Goal: Transaction & Acquisition: Book appointment/travel/reservation

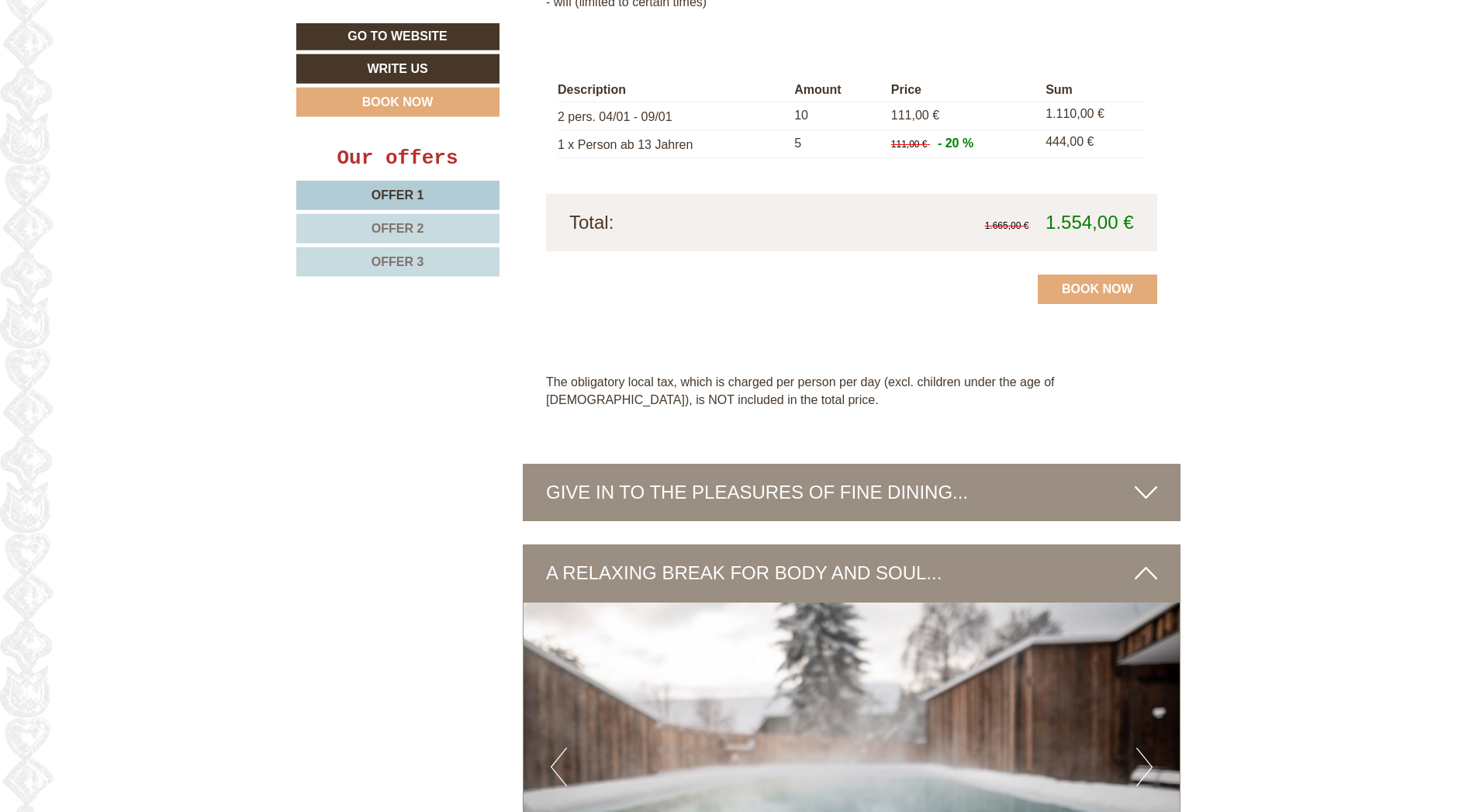
scroll to position [4187, 0]
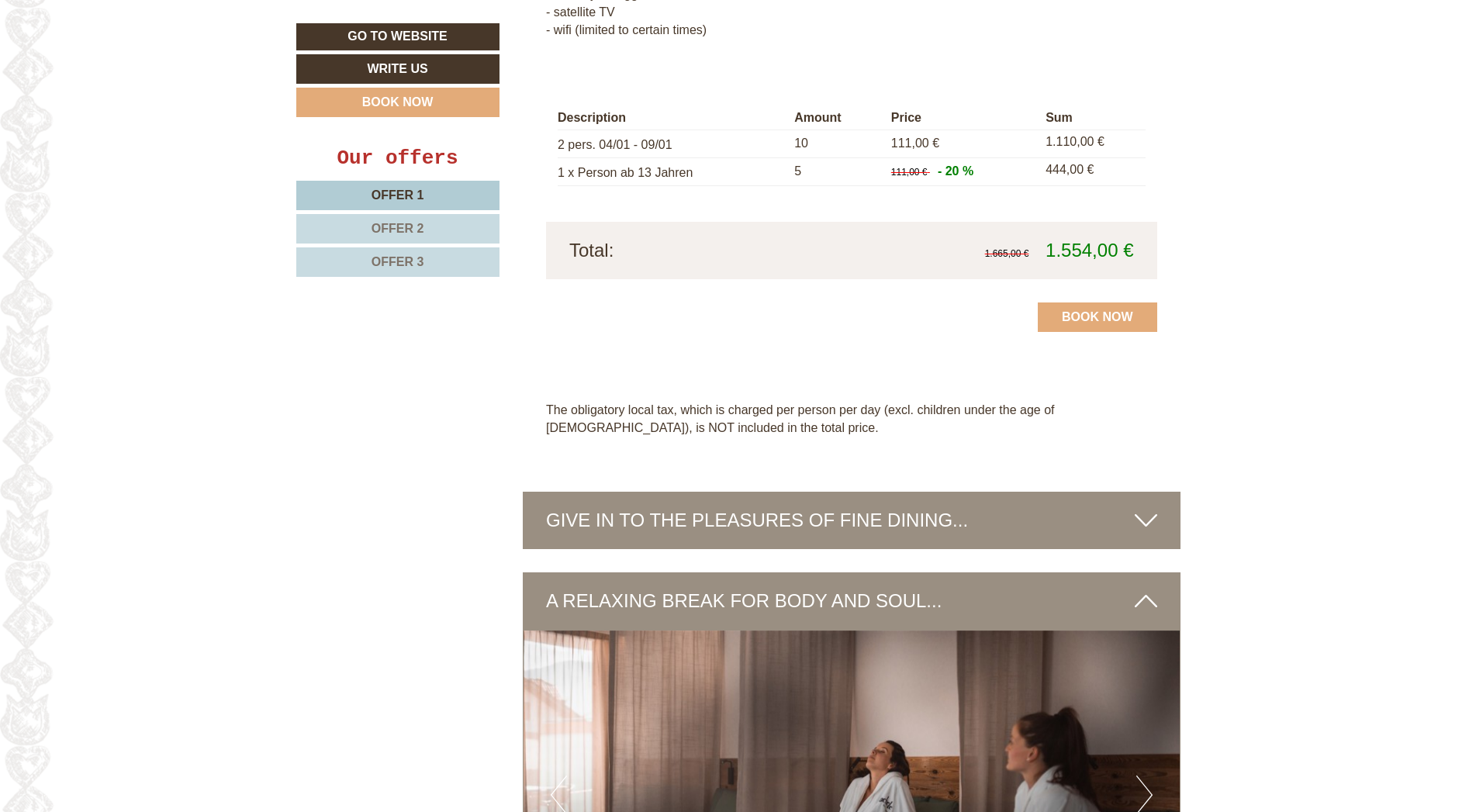
click at [1143, 507] on icon at bounding box center [1147, 520] width 23 height 27
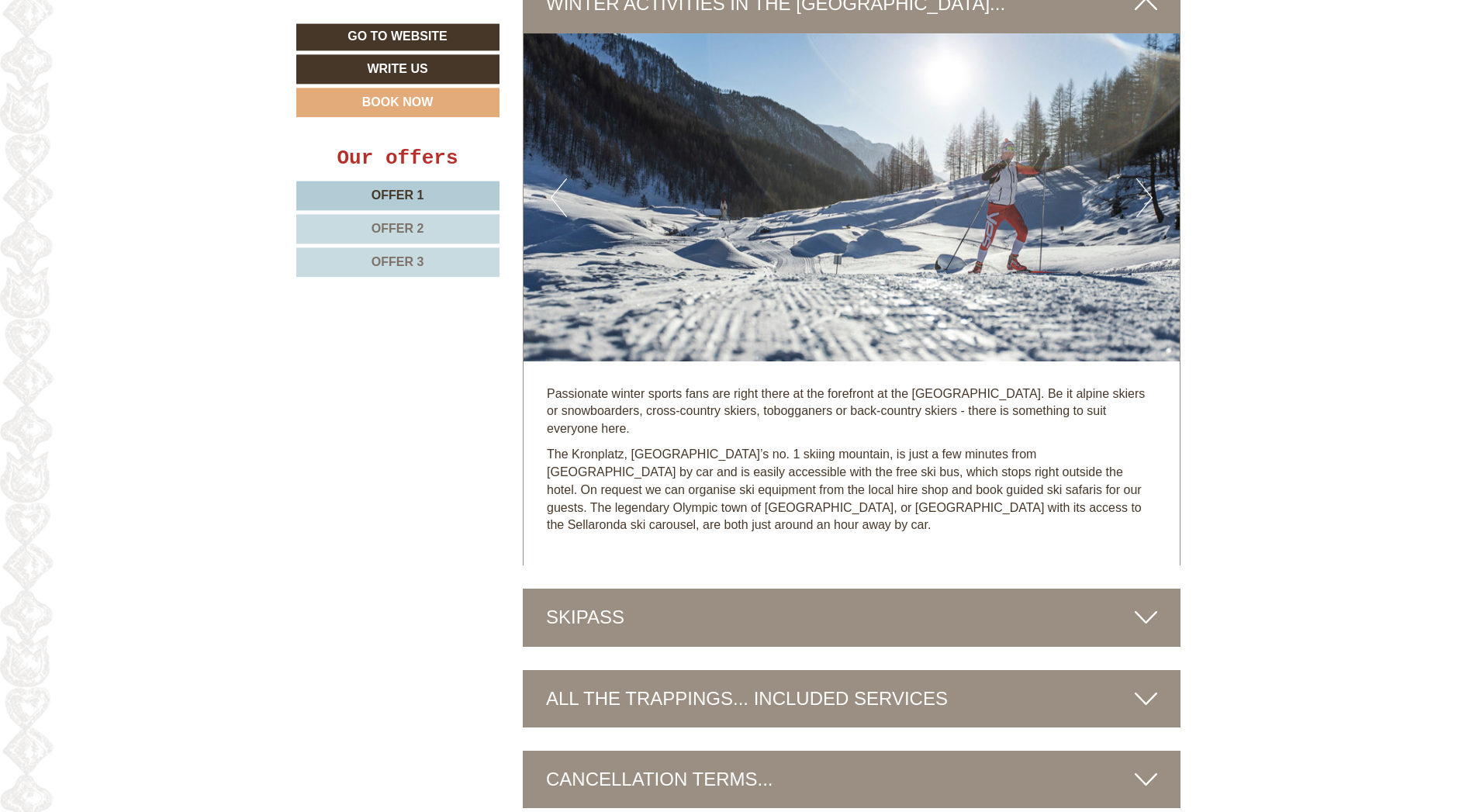
scroll to position [5931, 0]
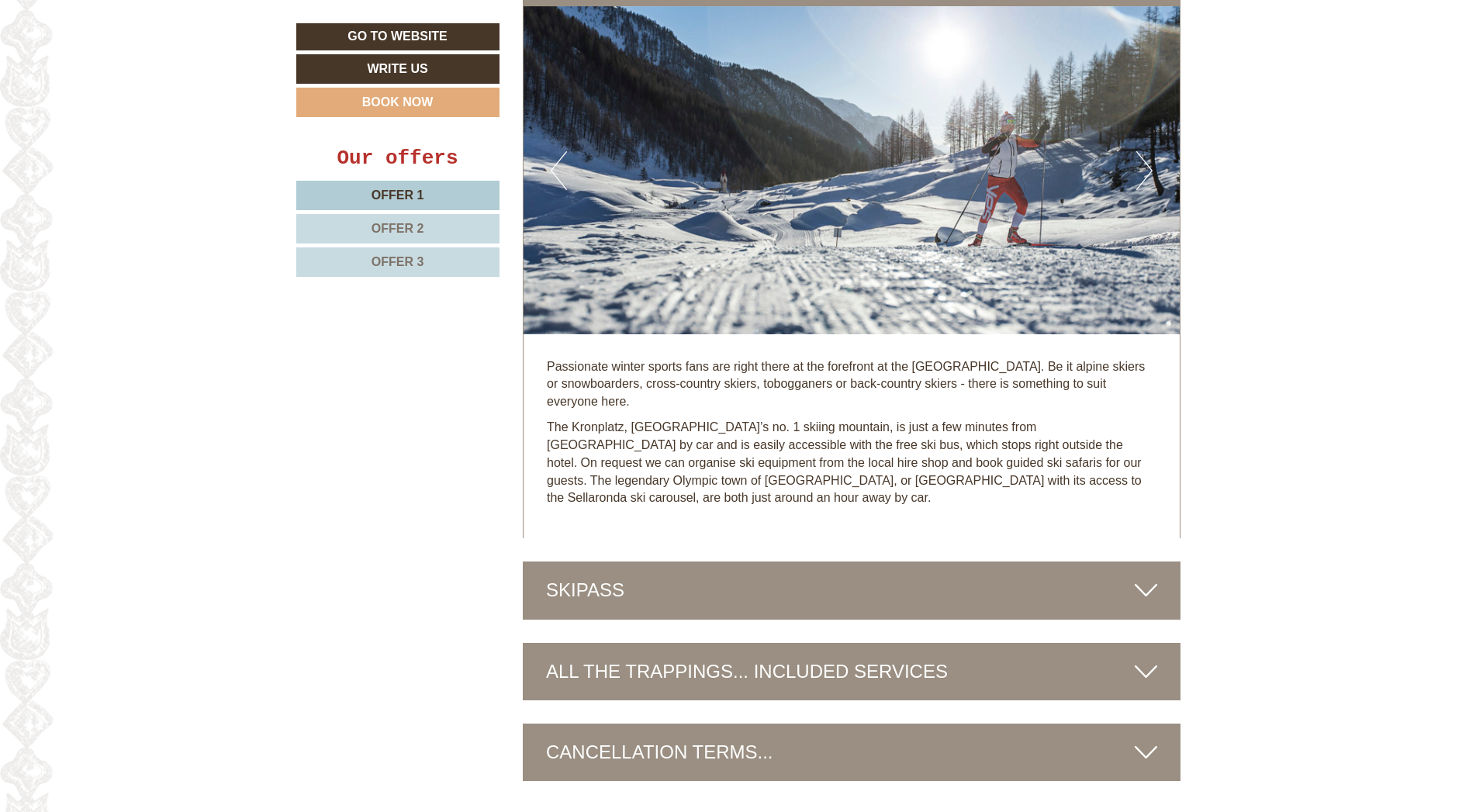
click at [1145, 577] on icon at bounding box center [1147, 590] width 23 height 27
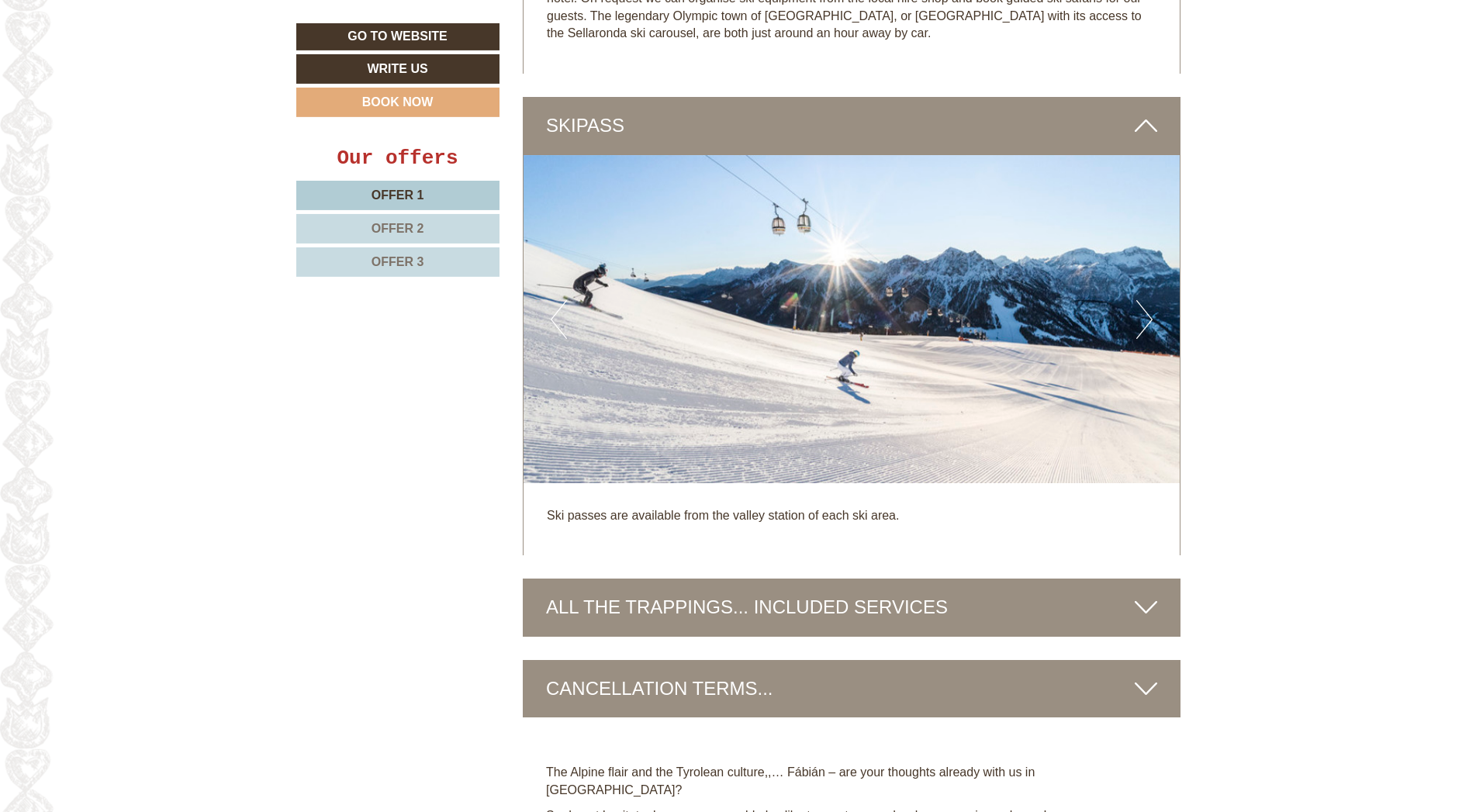
scroll to position [6420, 0]
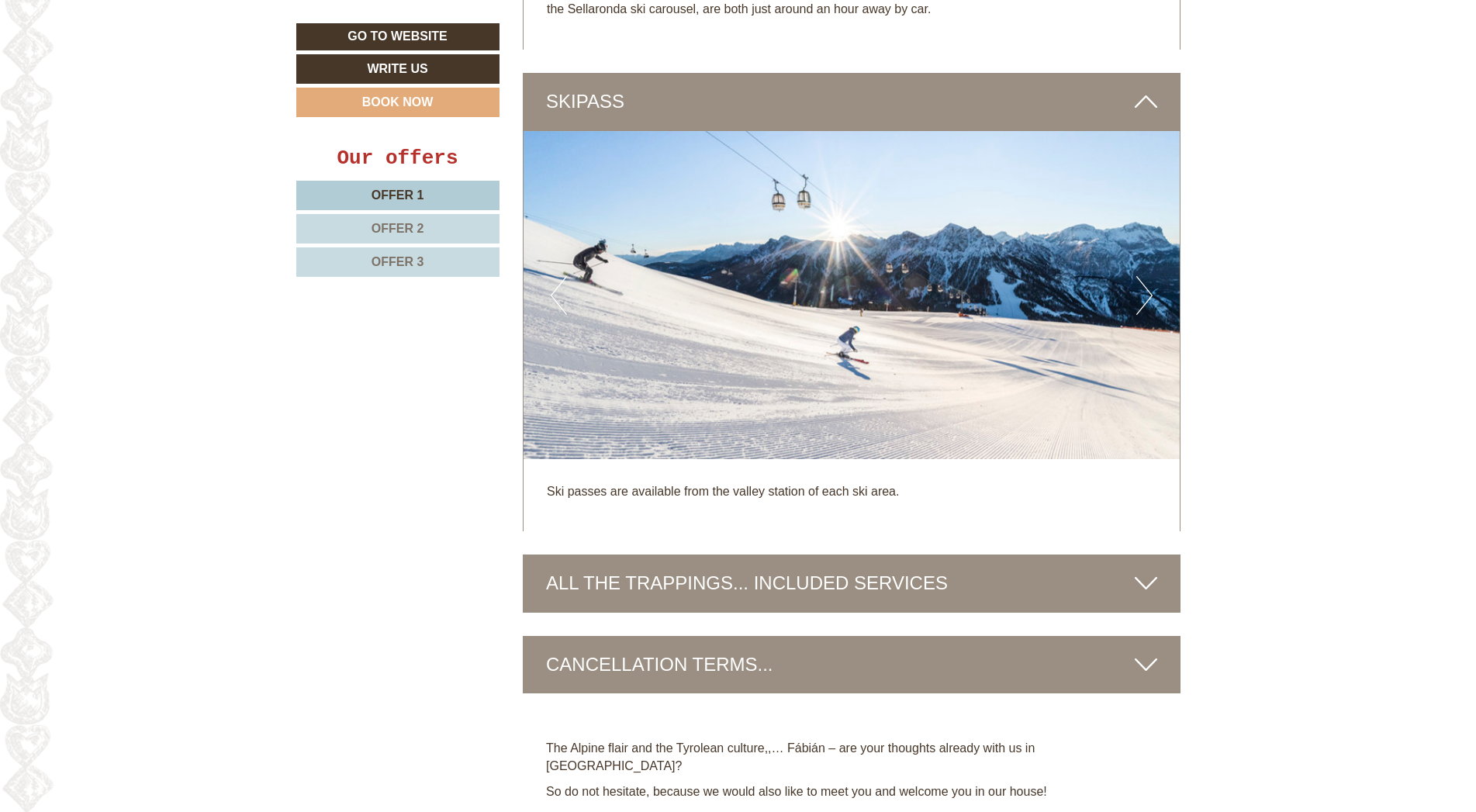
click at [1151, 570] on icon at bounding box center [1147, 583] width 23 height 27
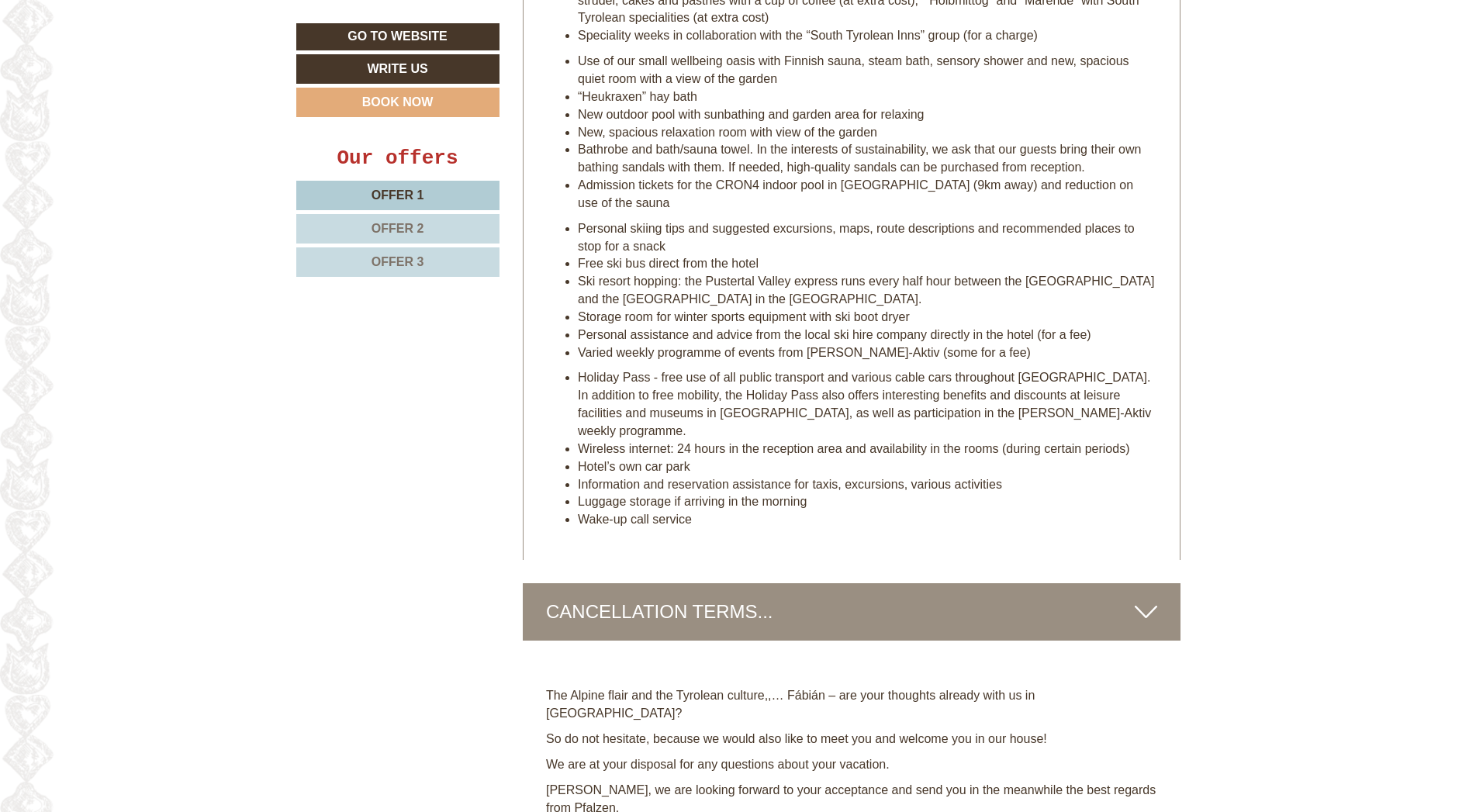
scroll to position [7257, 0]
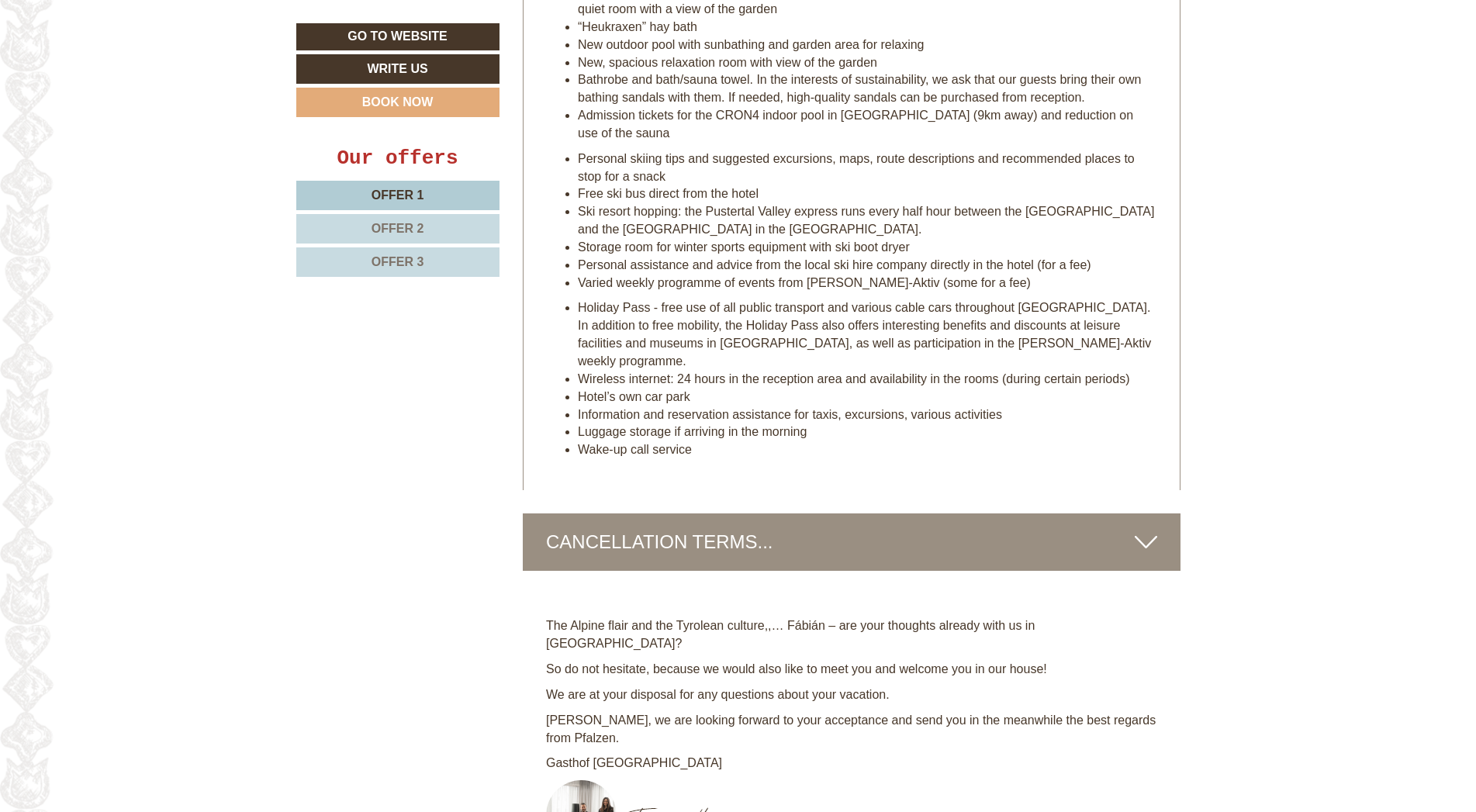
click at [1150, 529] on icon at bounding box center [1147, 542] width 23 height 27
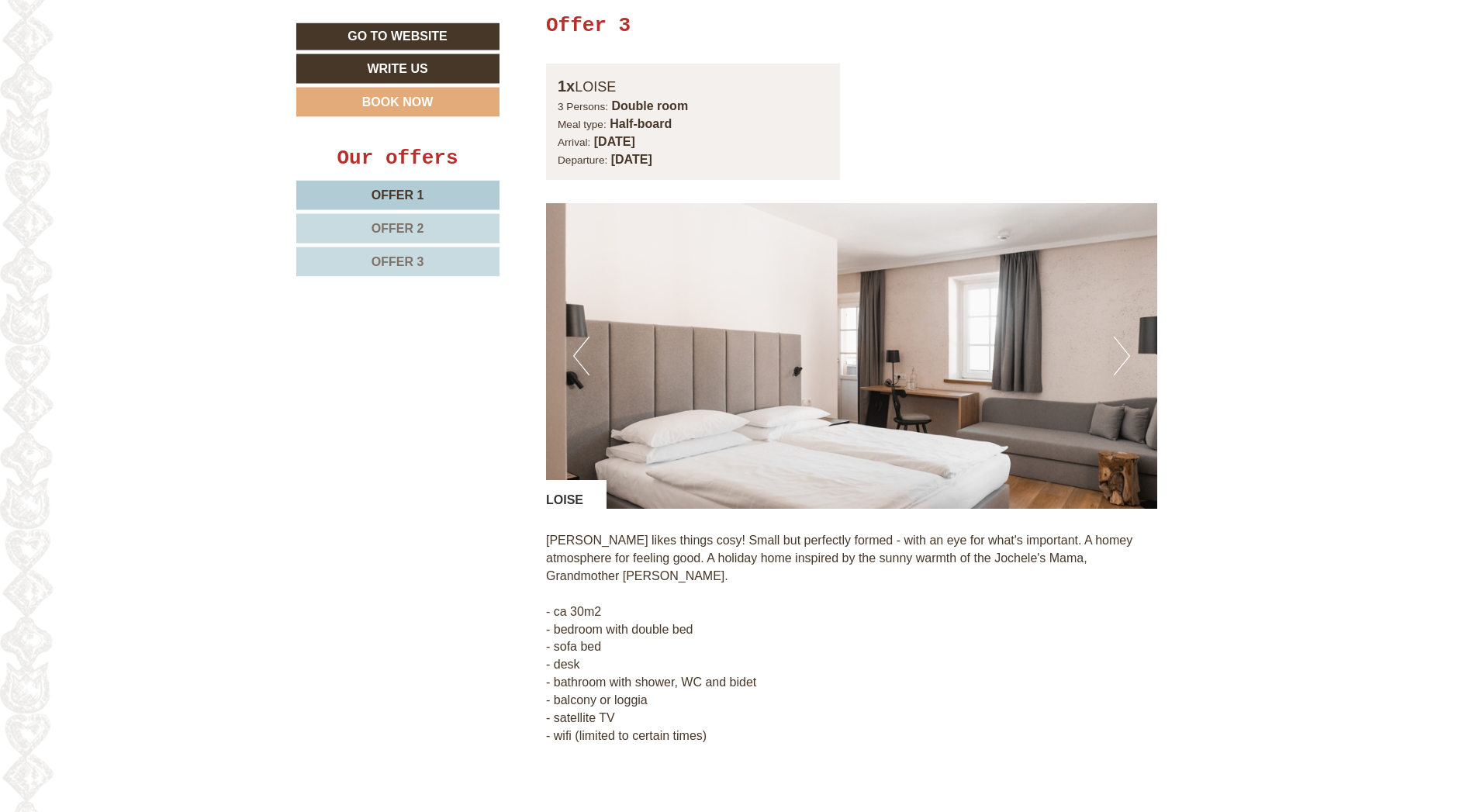
scroll to position [3477, 0]
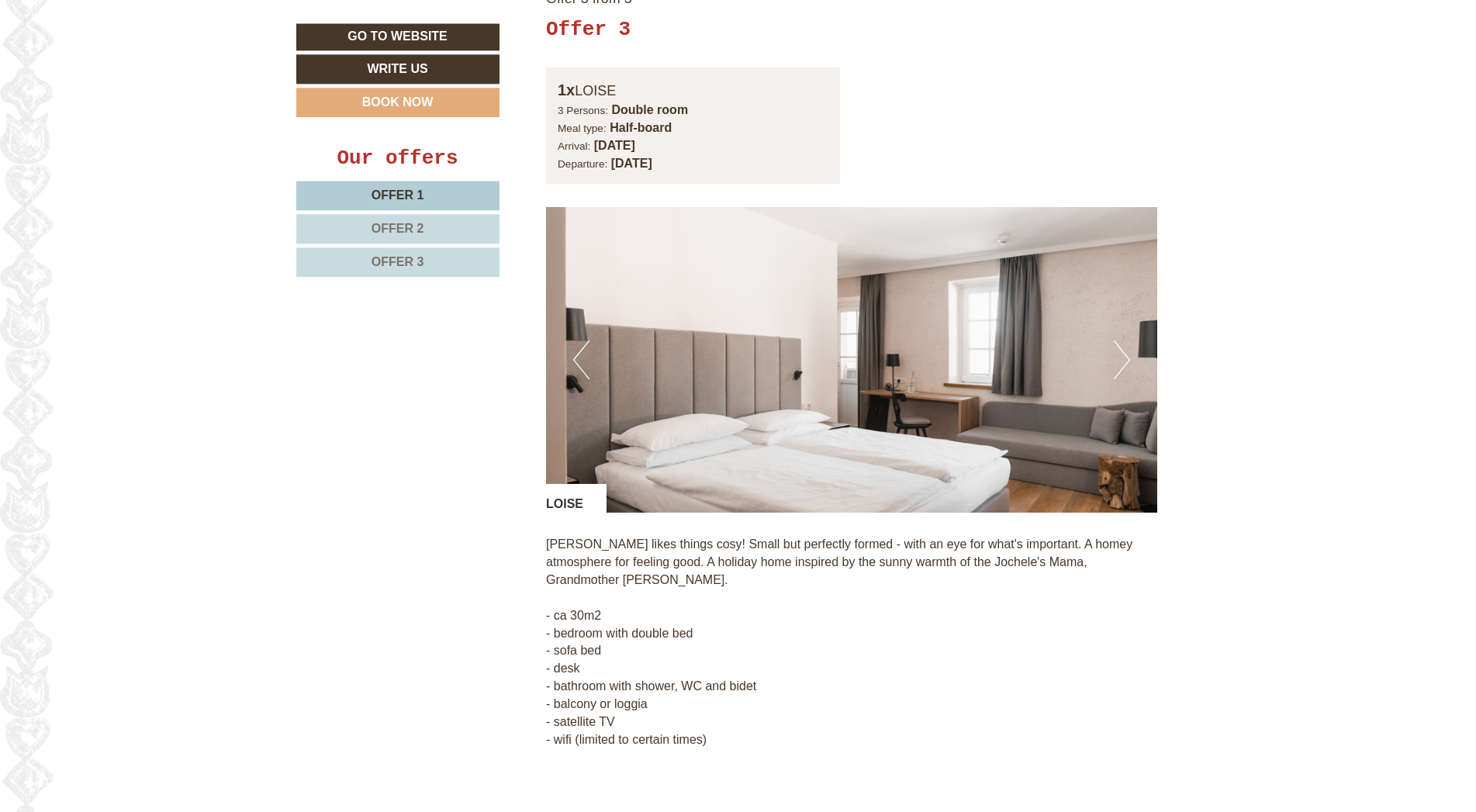
click at [1122, 340] on button "Next" at bounding box center [1123, 360] width 16 height 39
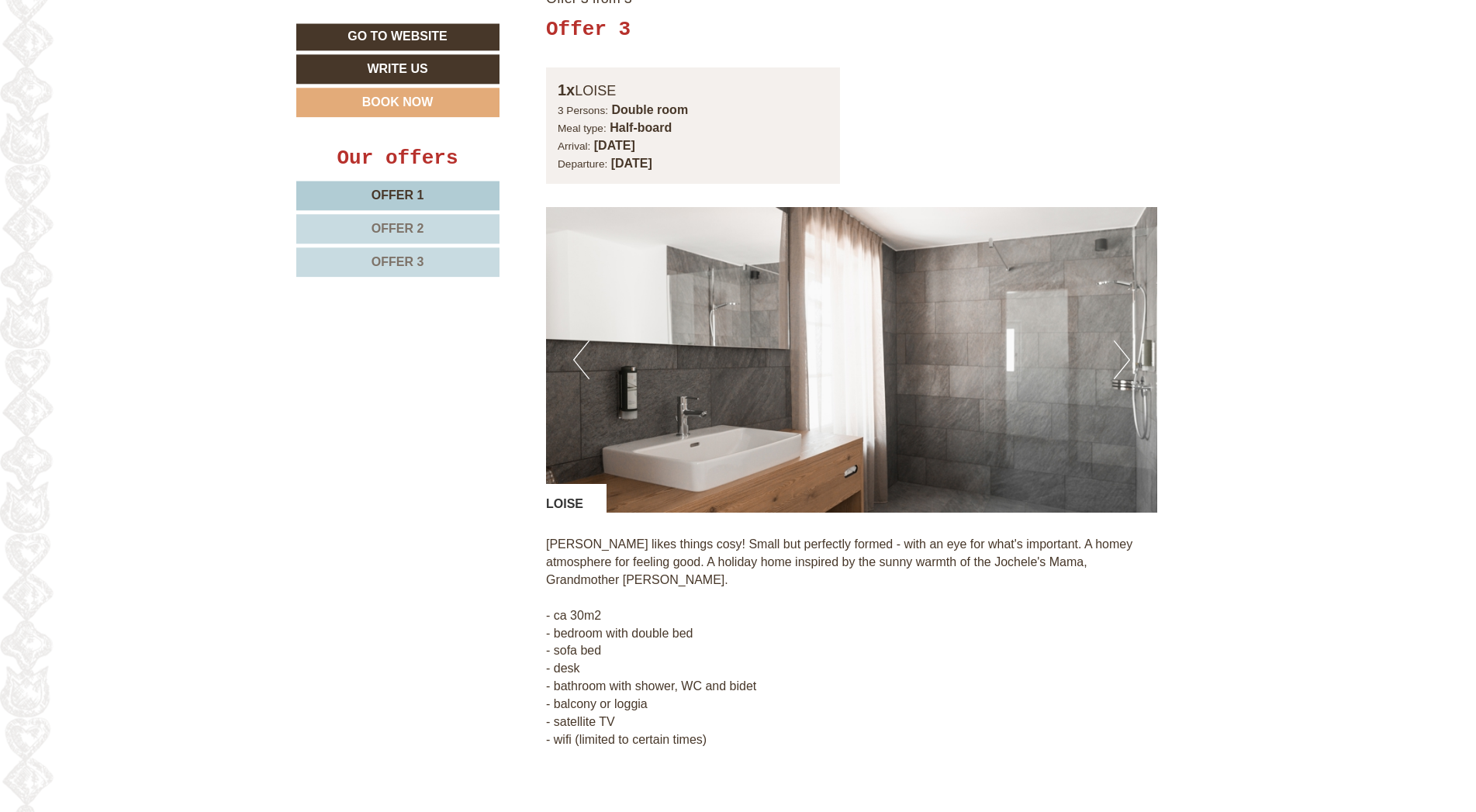
click at [1125, 340] on button "Next" at bounding box center [1123, 360] width 16 height 39
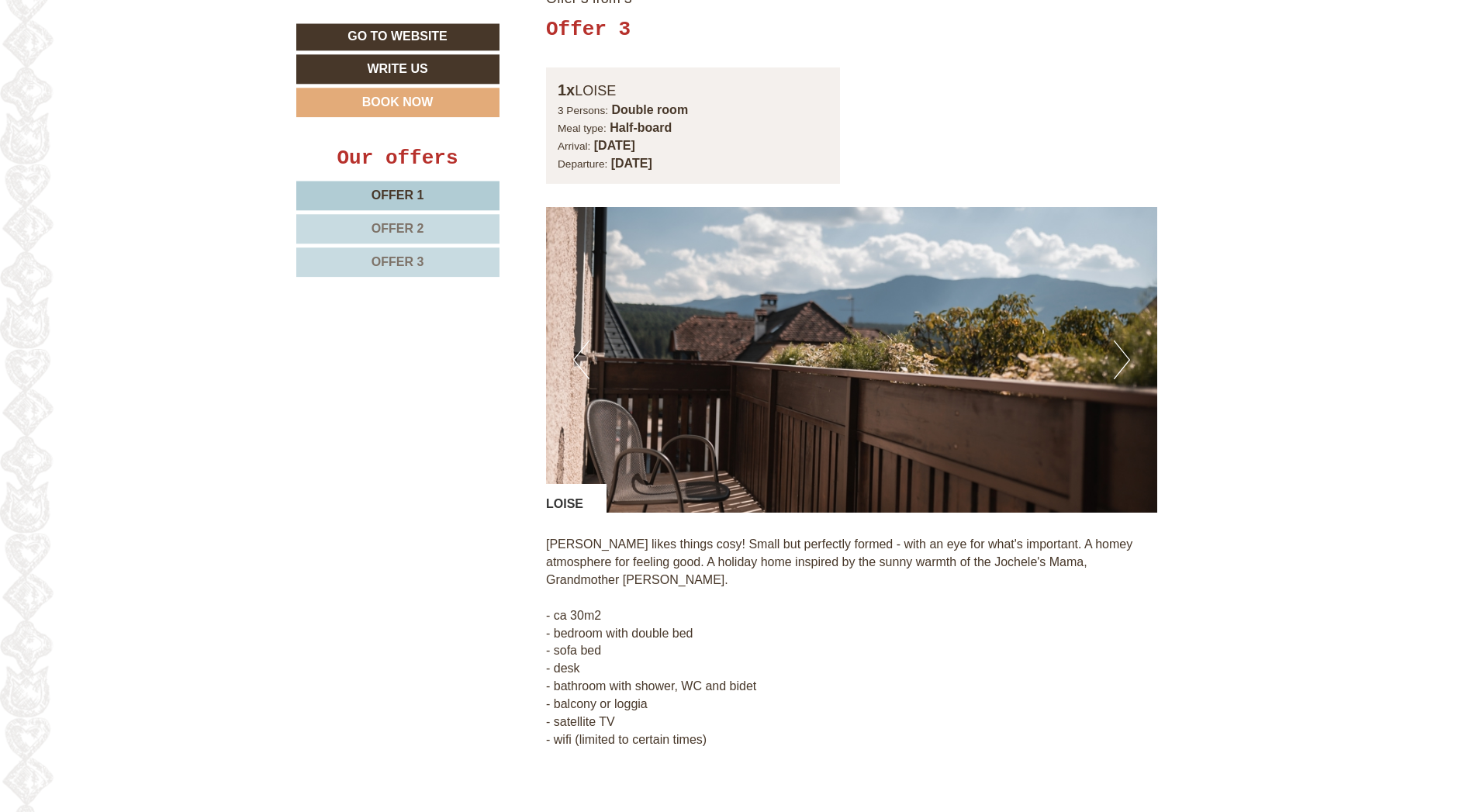
click at [1125, 340] on button "Next" at bounding box center [1123, 360] width 16 height 39
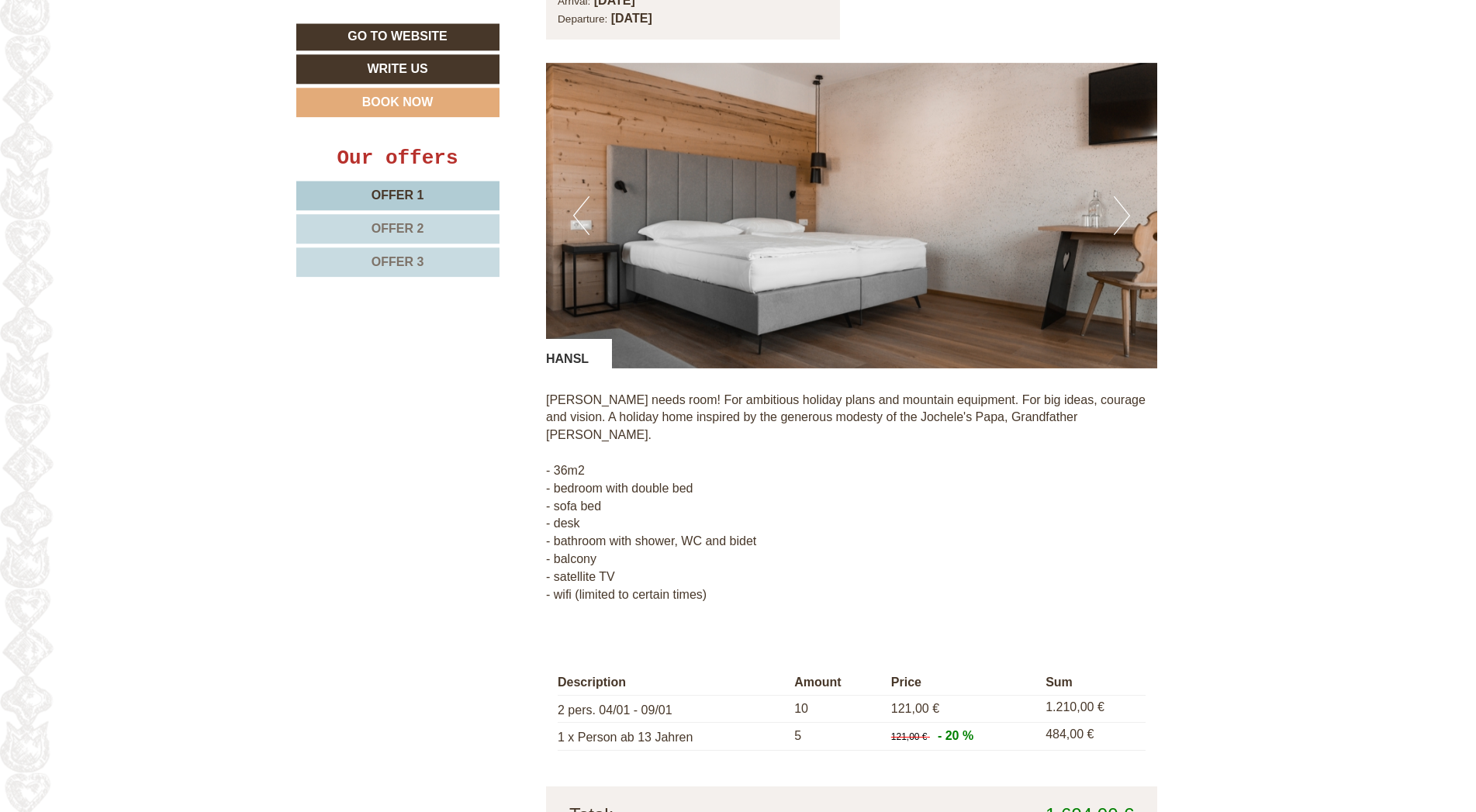
scroll to position [2430, 0]
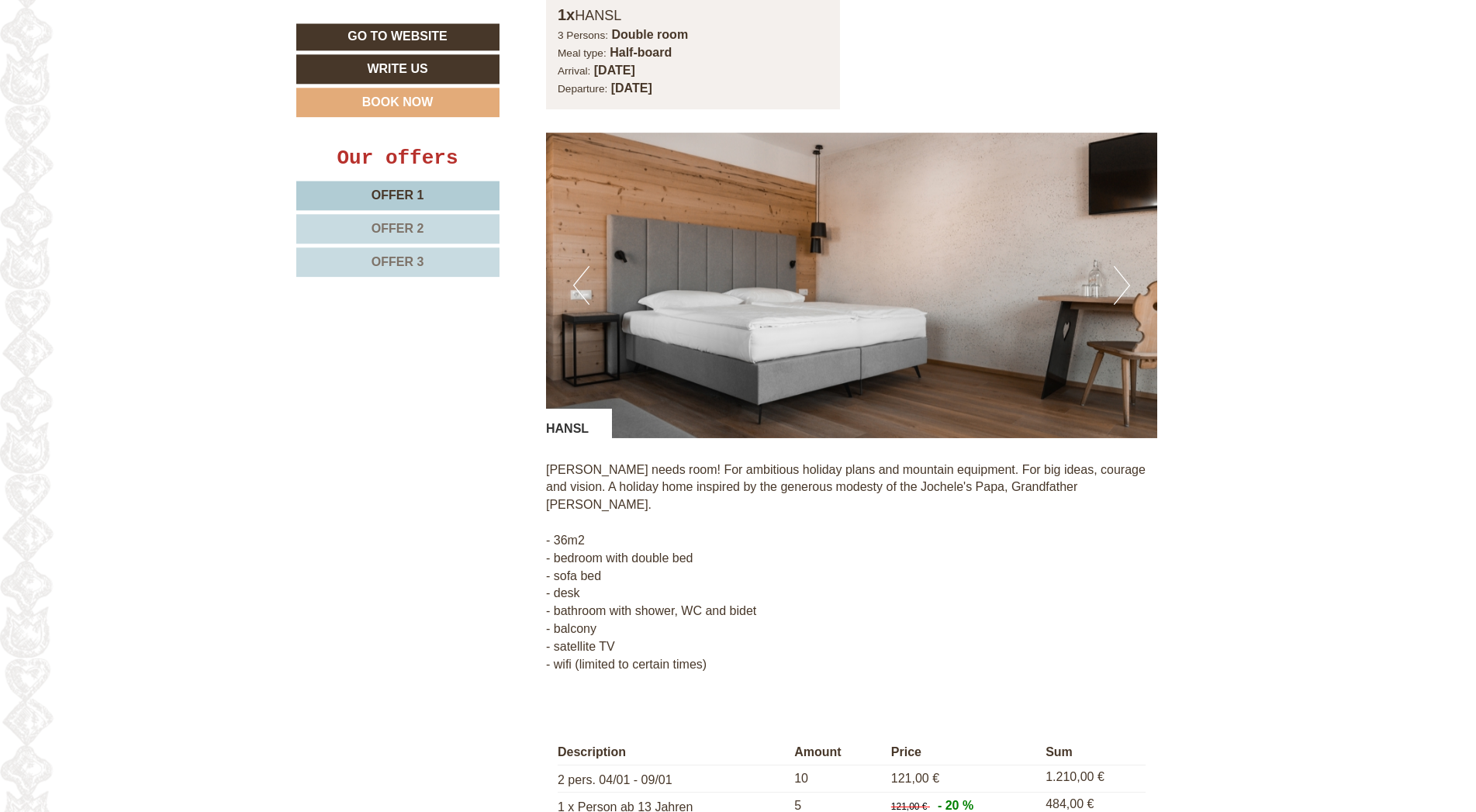
click at [1126, 266] on button "Next" at bounding box center [1123, 285] width 16 height 39
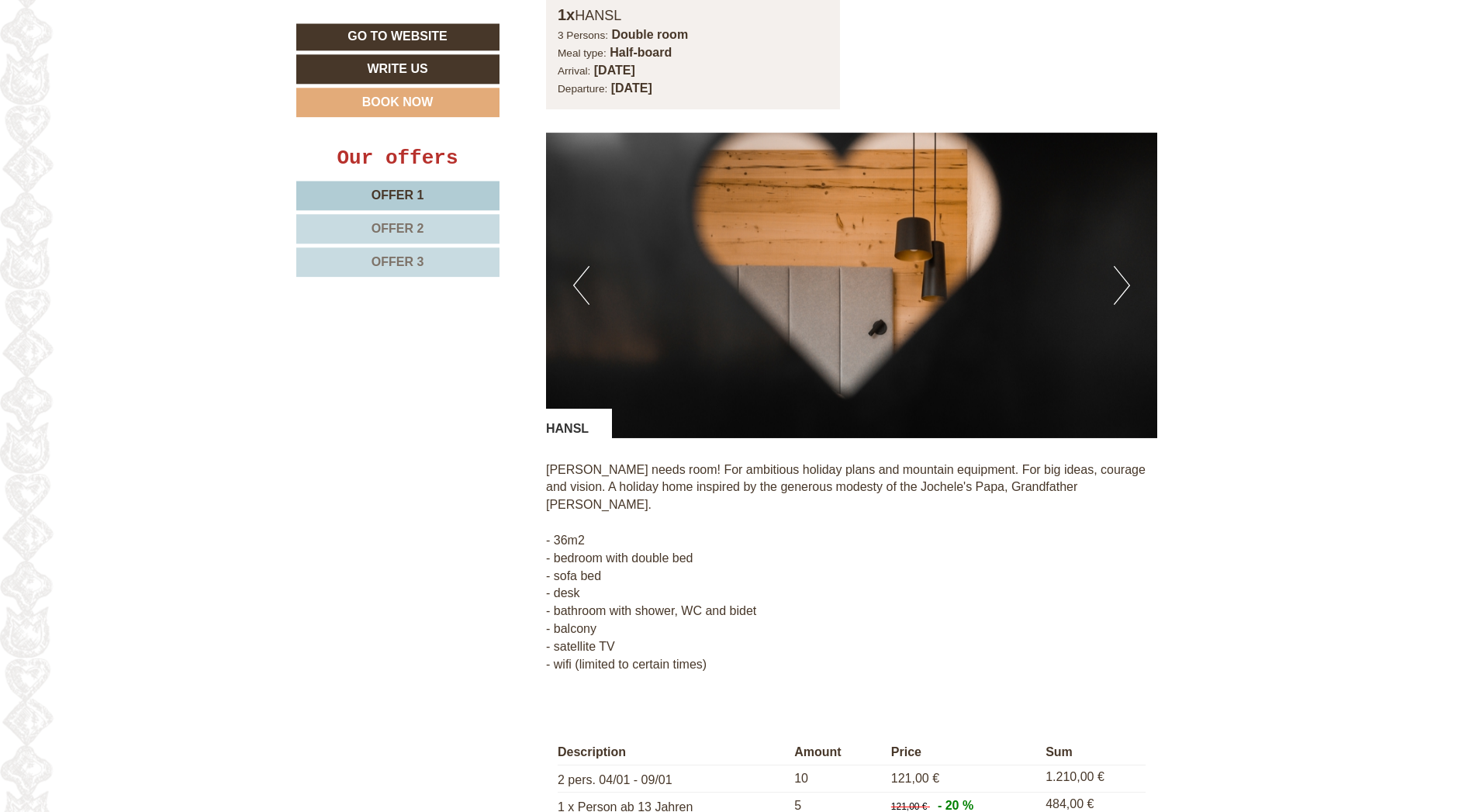
click at [1126, 266] on button "Next" at bounding box center [1123, 285] width 16 height 39
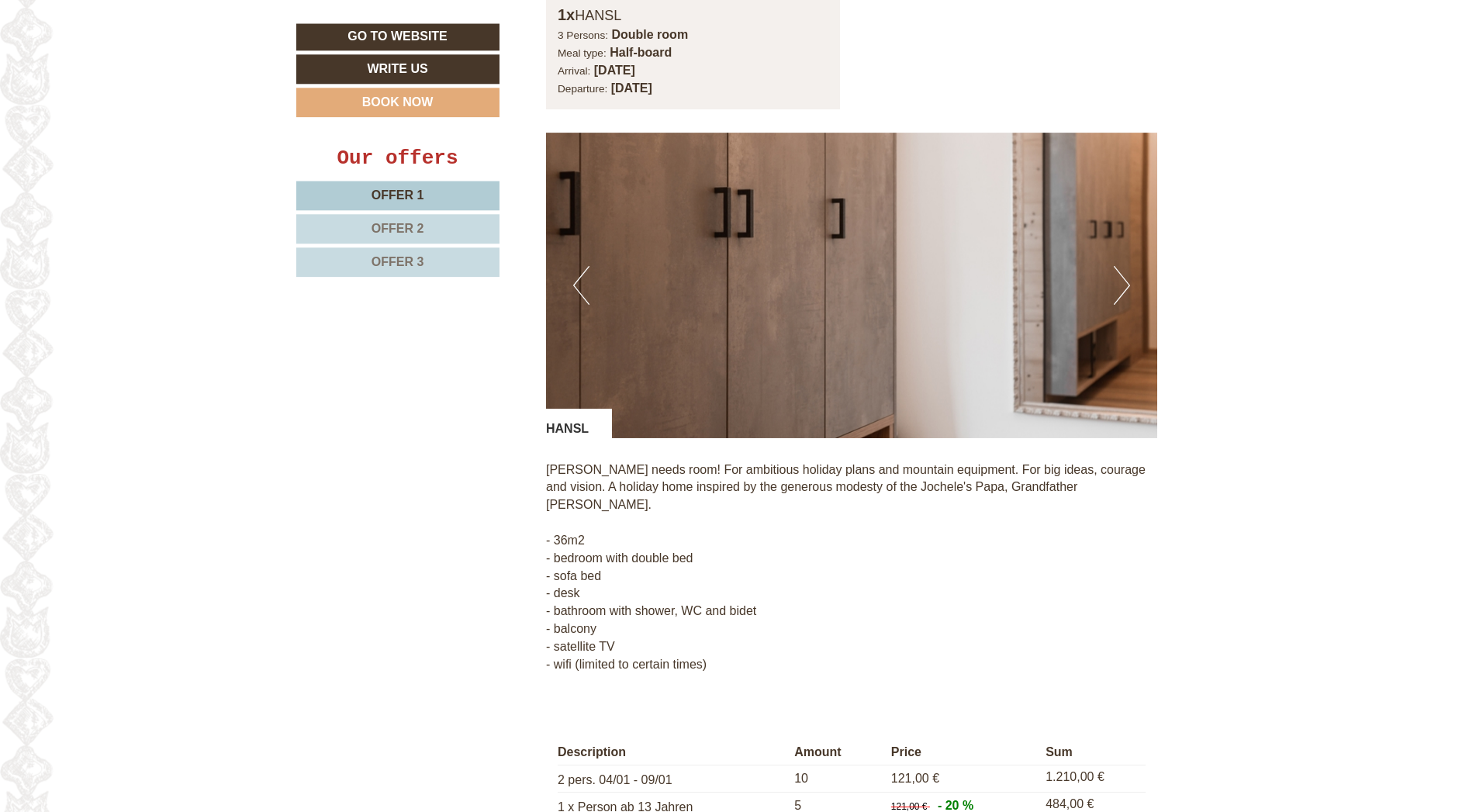
click at [1126, 266] on button "Next" at bounding box center [1123, 285] width 16 height 39
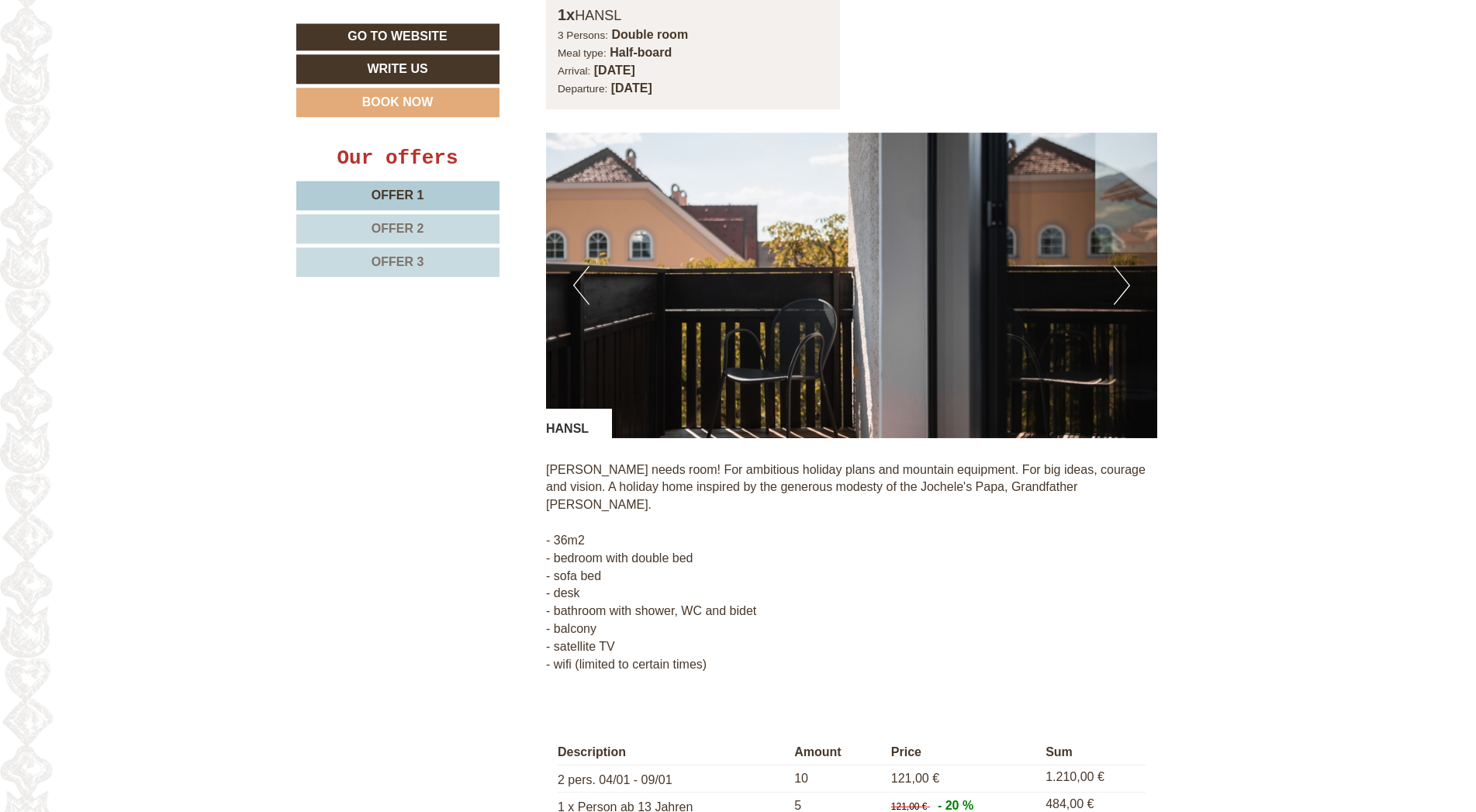
click at [1126, 266] on button "Next" at bounding box center [1123, 285] width 16 height 39
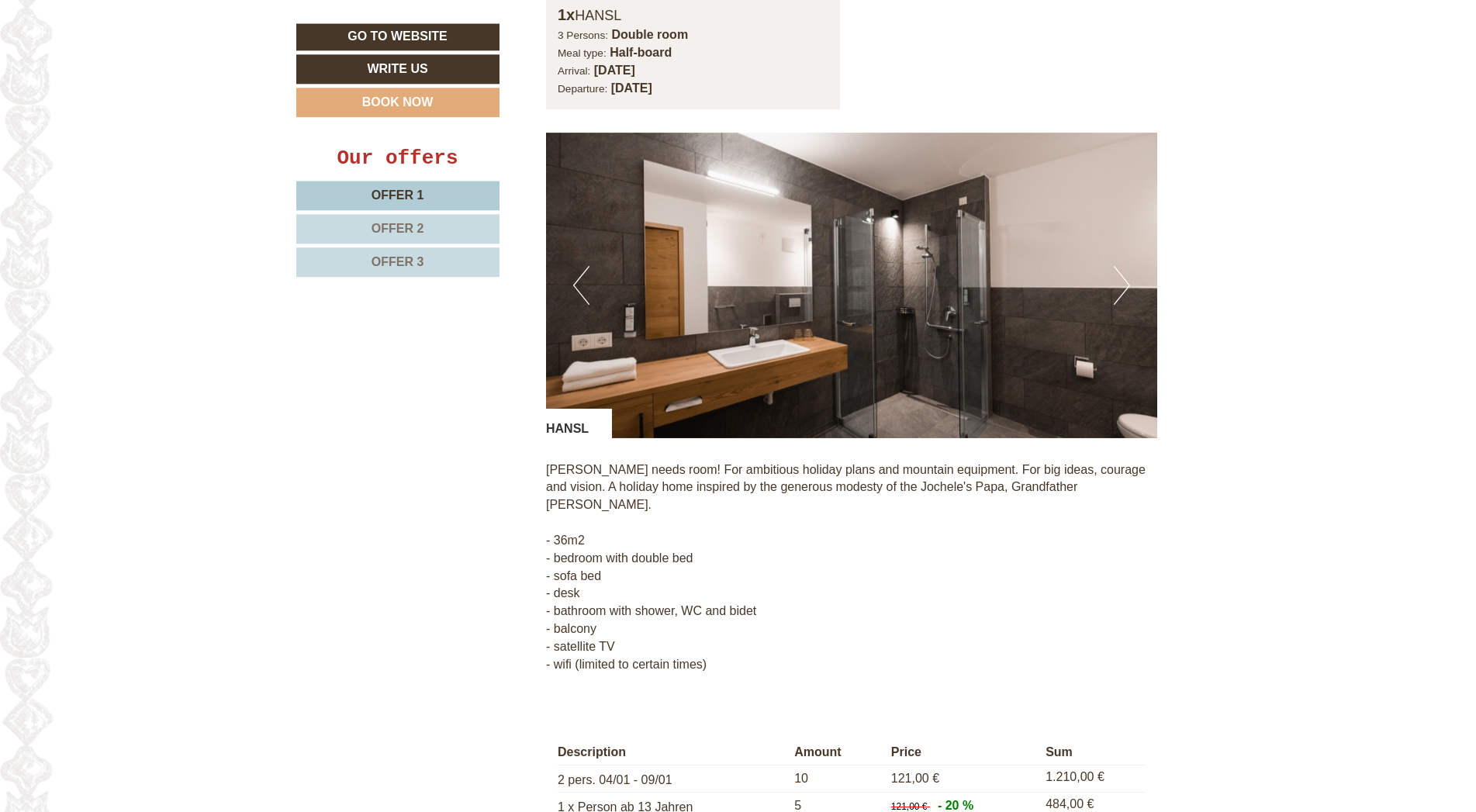
click at [1126, 266] on button "Next" at bounding box center [1123, 285] width 16 height 39
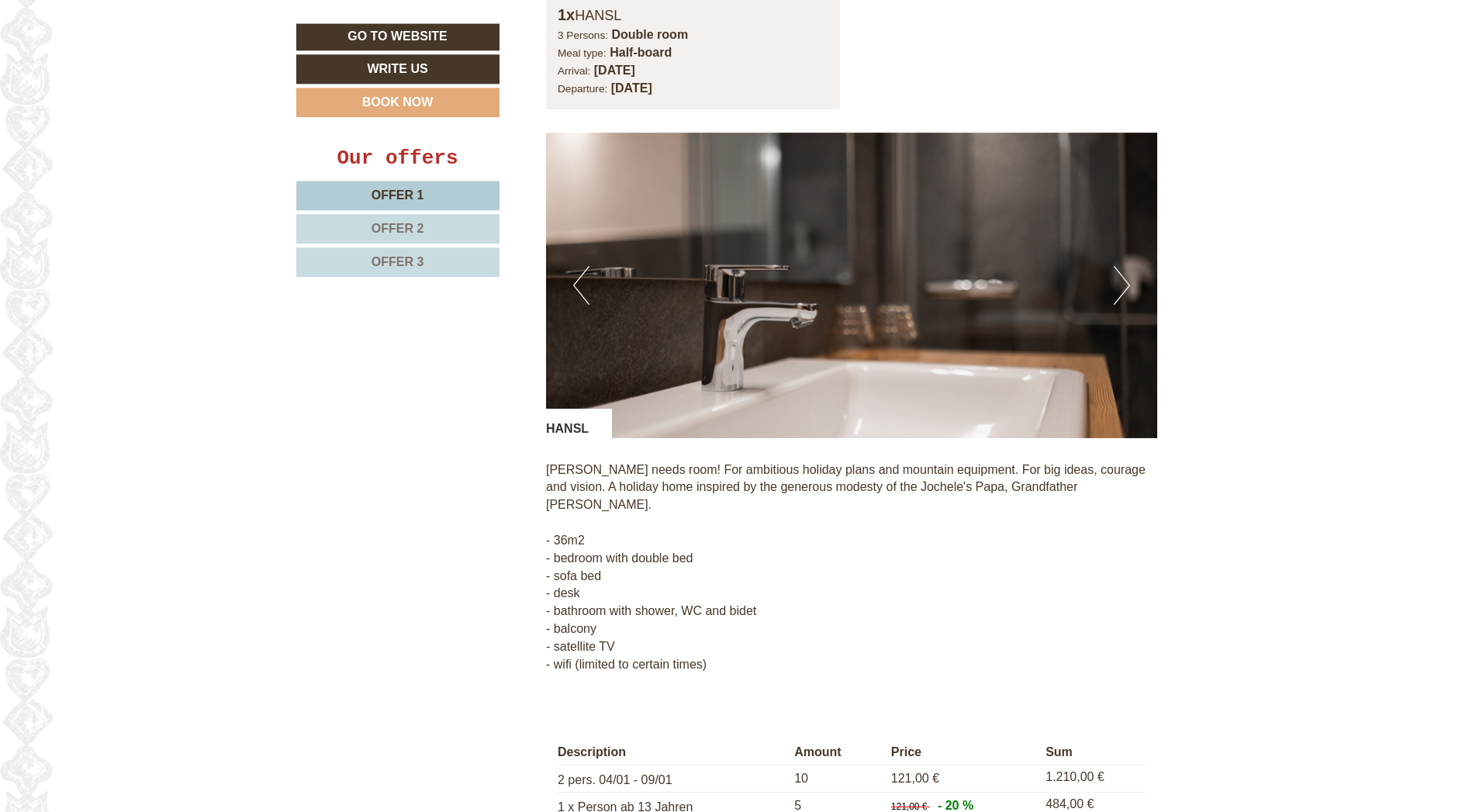
click at [1126, 266] on button "Next" at bounding box center [1123, 285] width 16 height 39
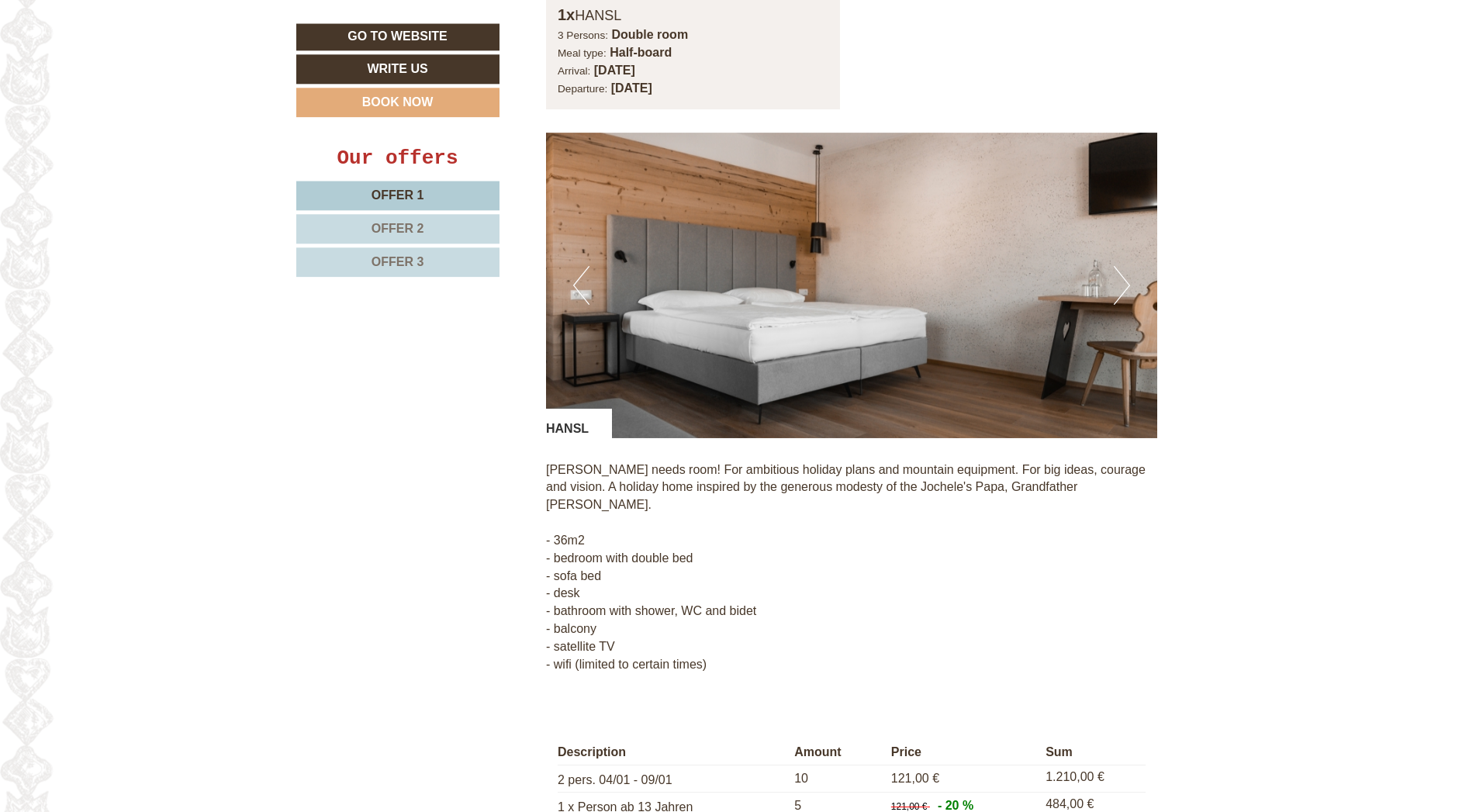
click at [1126, 266] on button "Next" at bounding box center [1123, 285] width 16 height 39
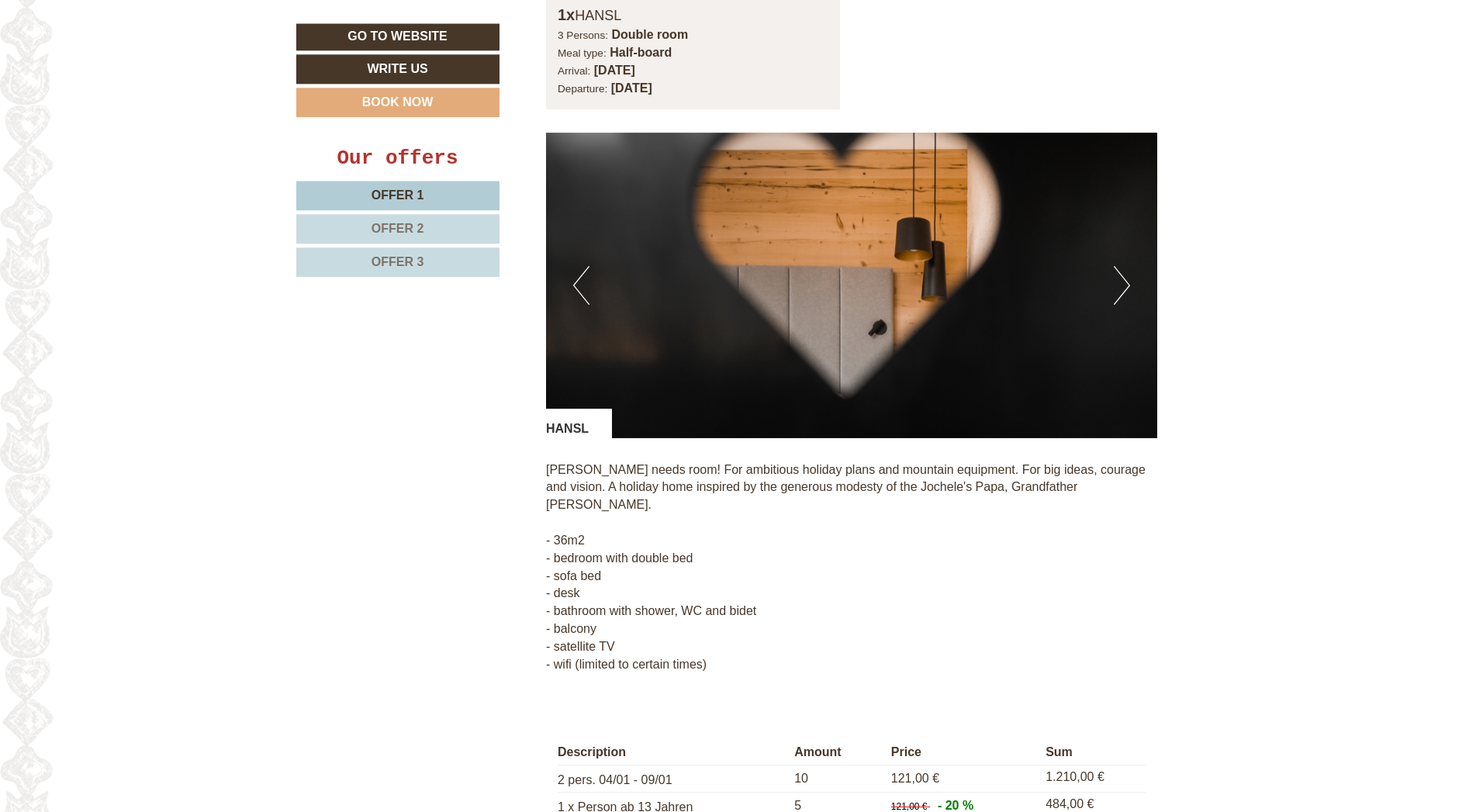
click at [1126, 266] on button "Next" at bounding box center [1123, 285] width 16 height 39
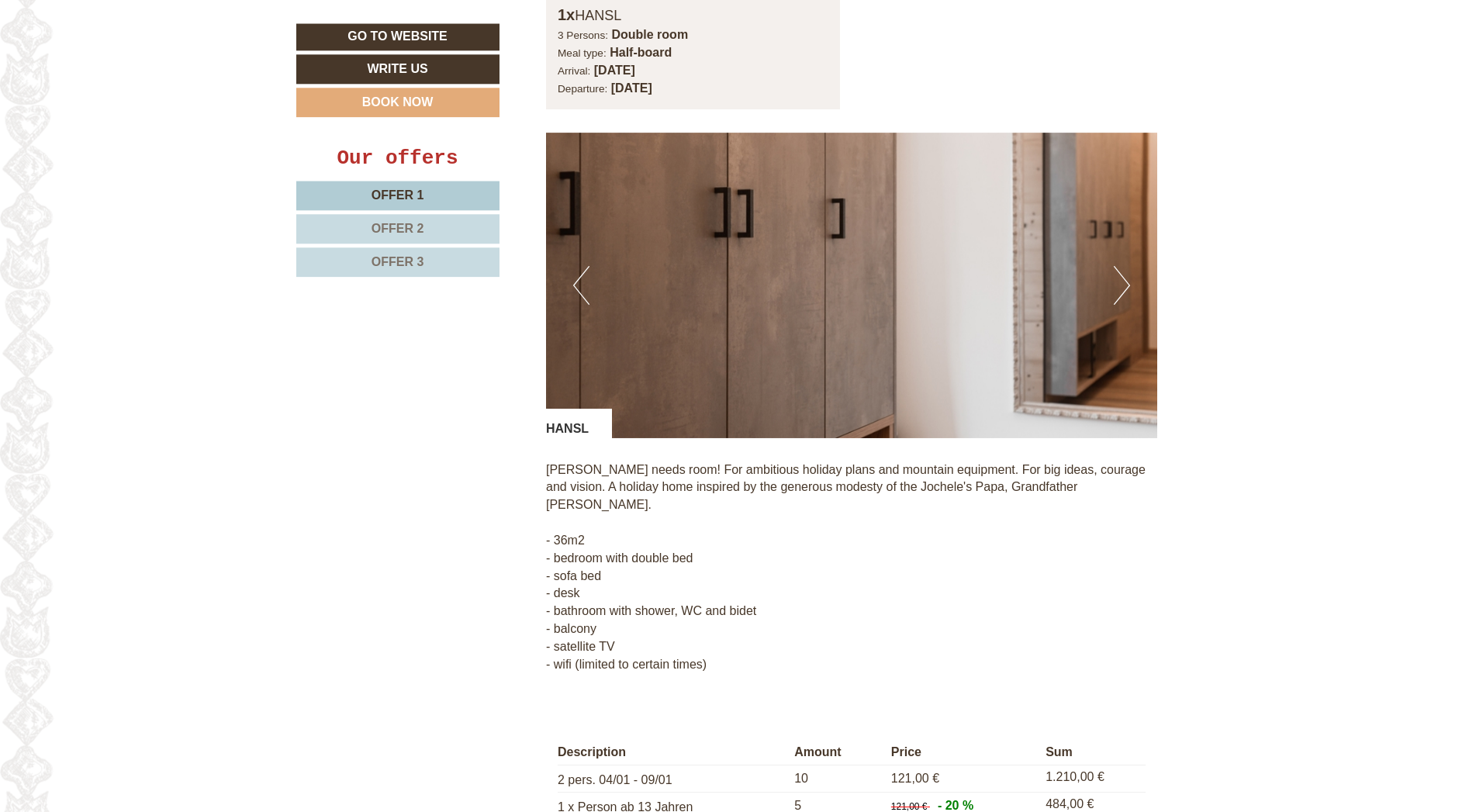
click at [1126, 266] on button "Next" at bounding box center [1123, 285] width 16 height 39
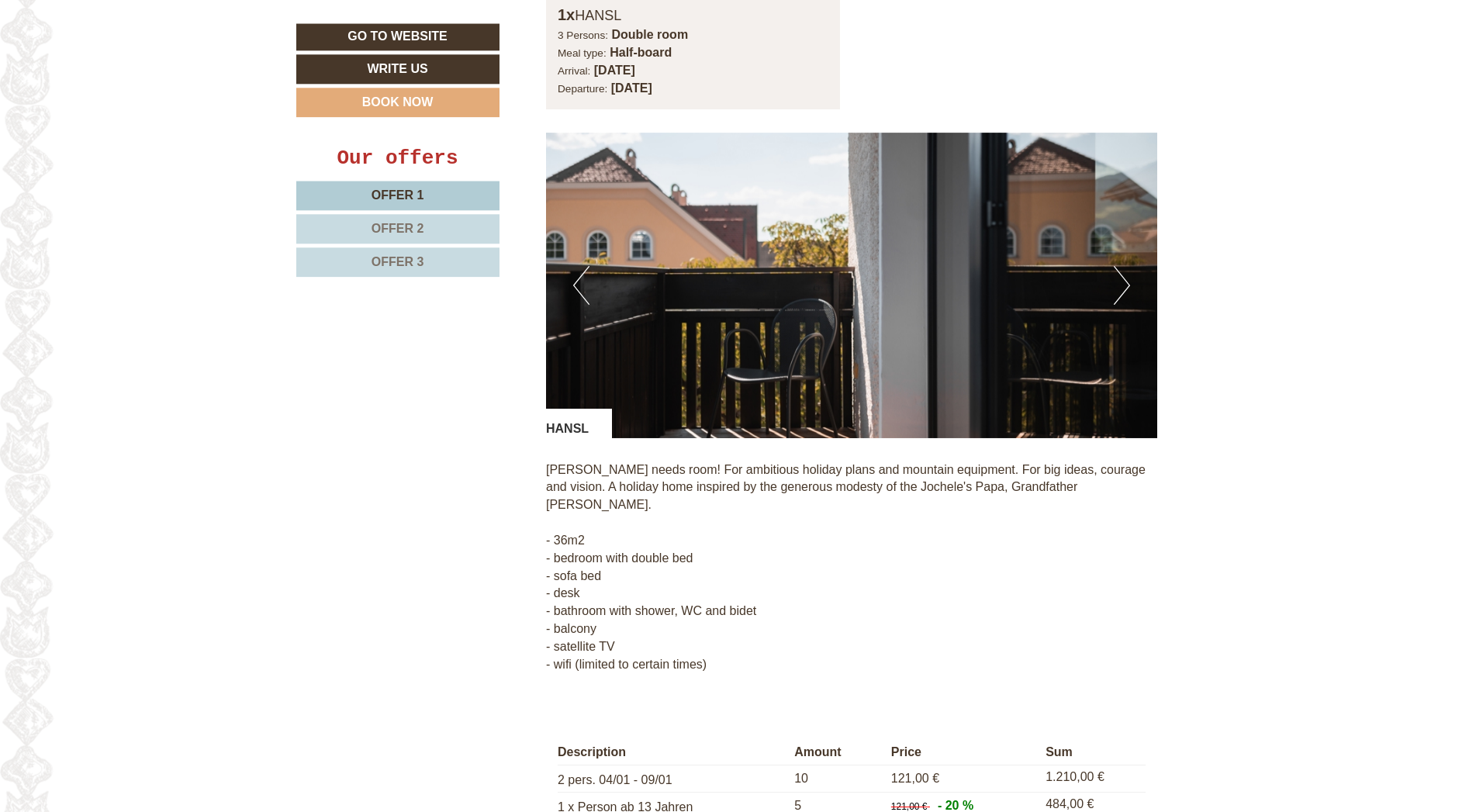
click at [1126, 266] on button "Next" at bounding box center [1123, 285] width 16 height 39
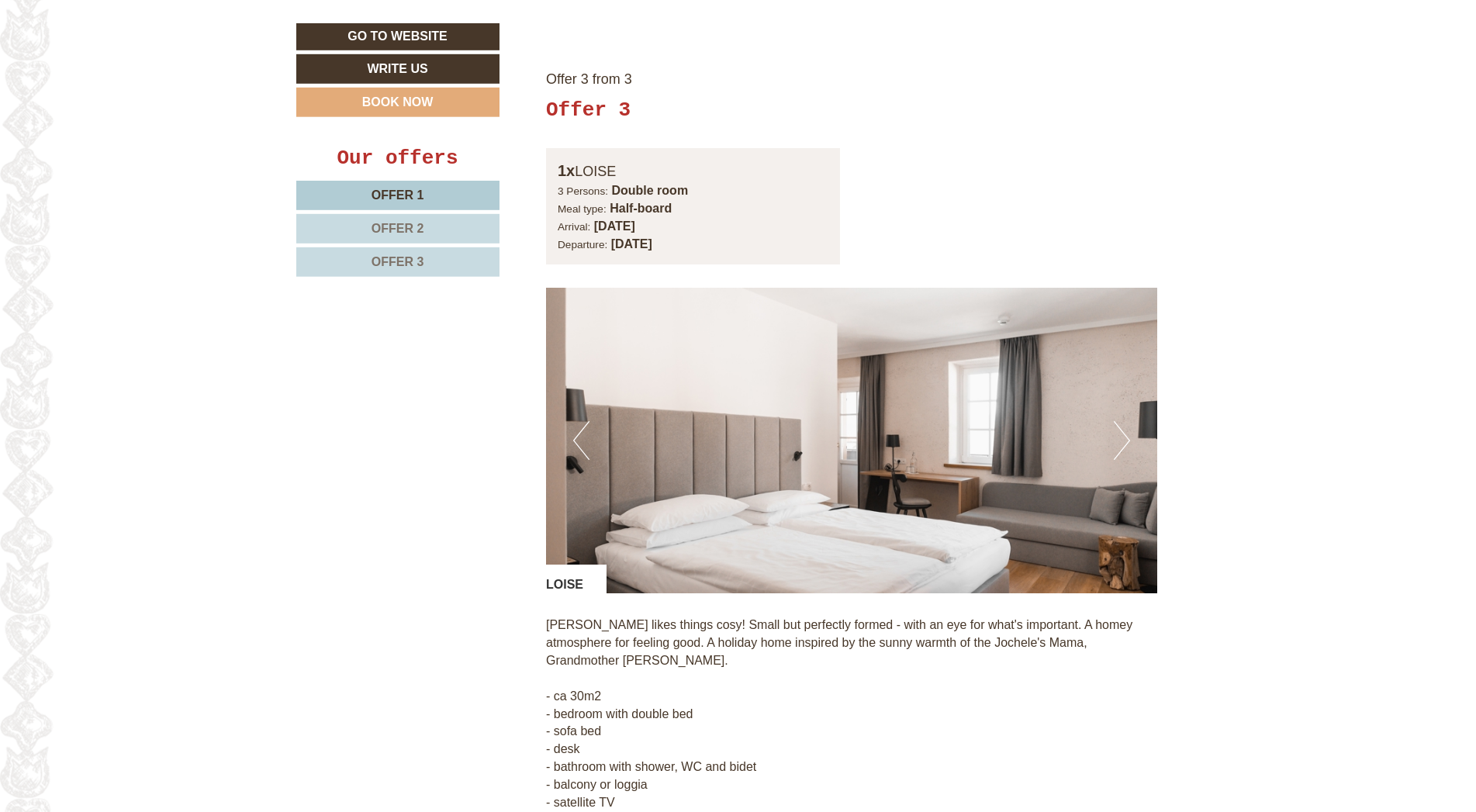
scroll to position [3407, 0]
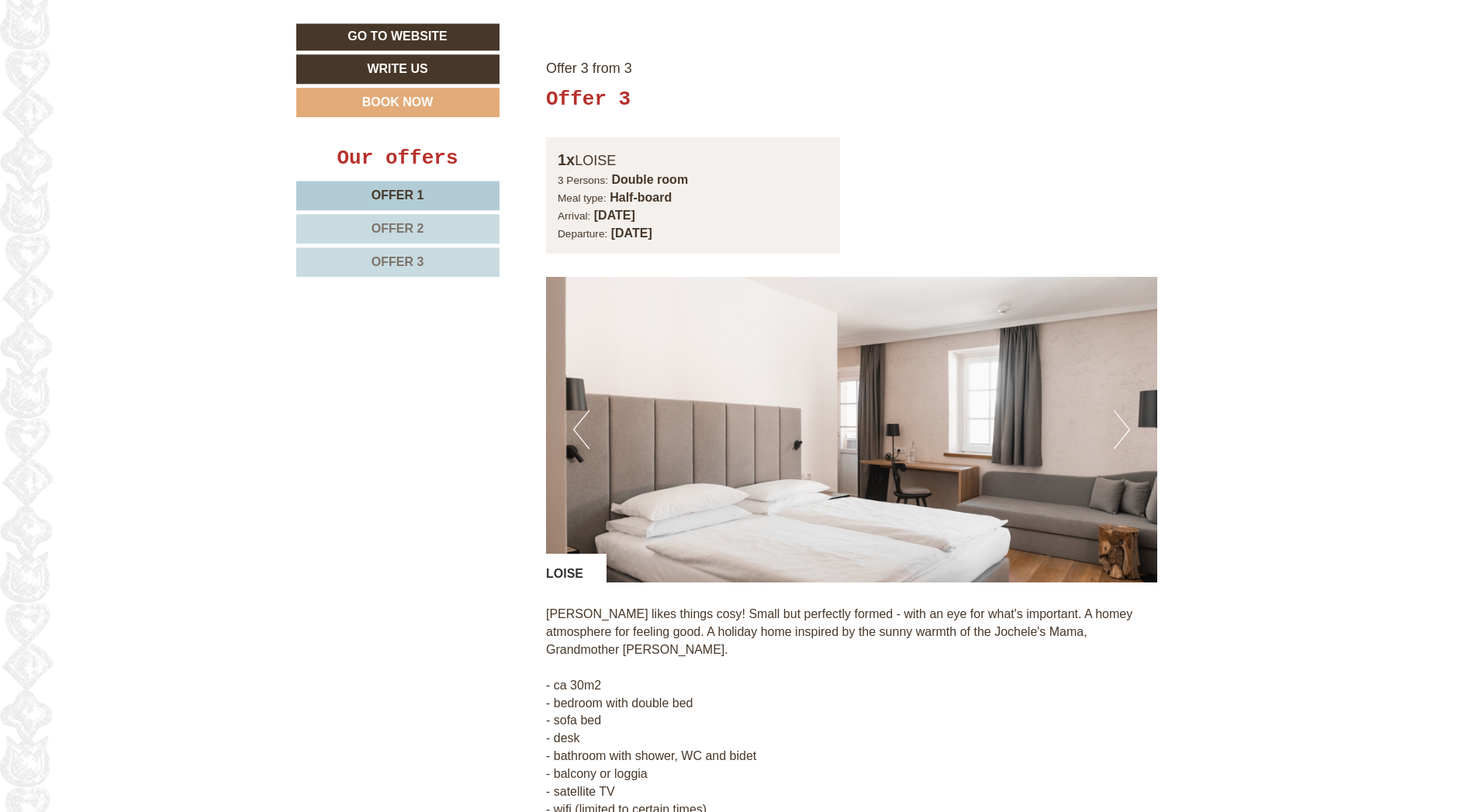
click at [1125, 410] on button "Next" at bounding box center [1123, 430] width 16 height 39
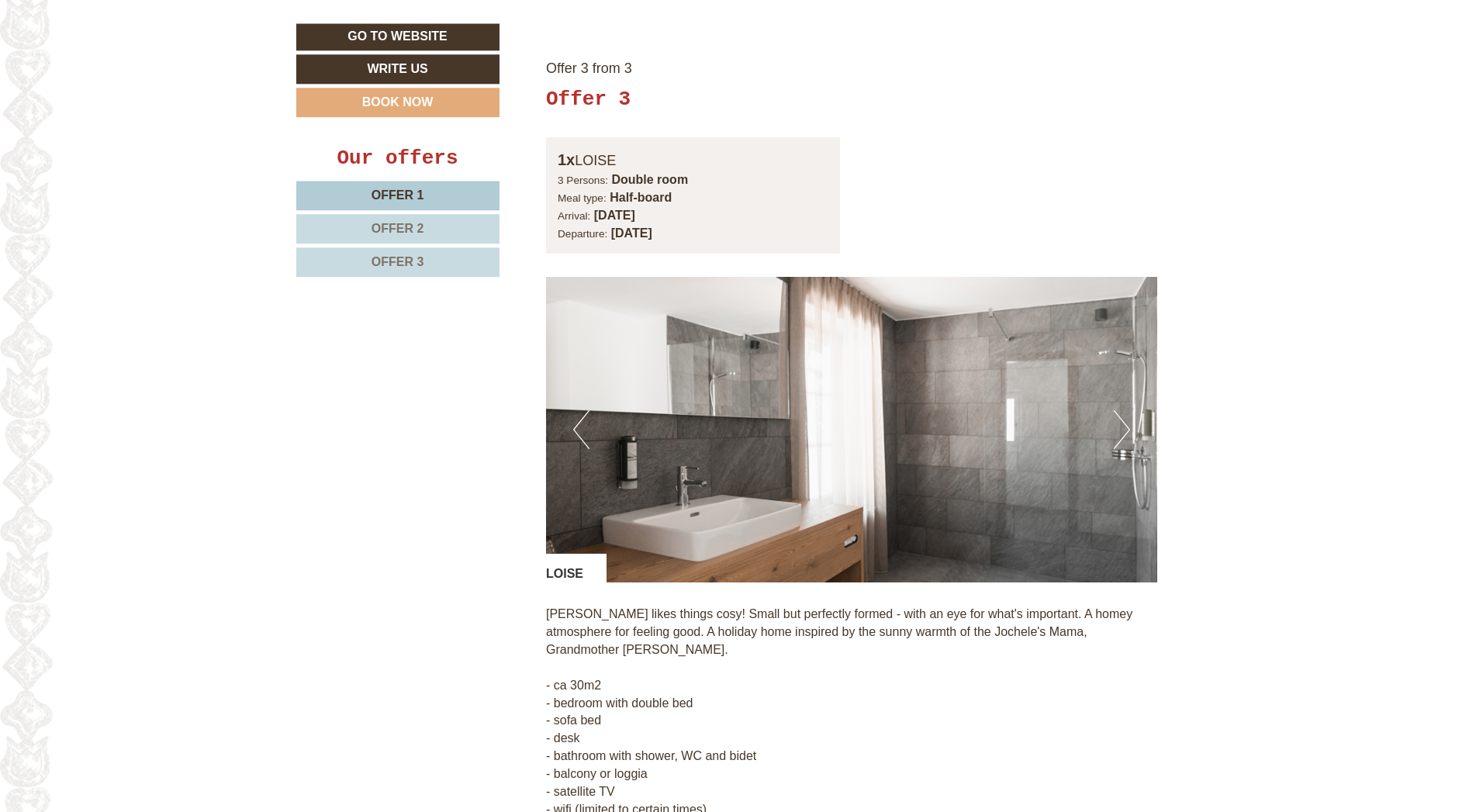
click at [1125, 410] on button "Next" at bounding box center [1123, 430] width 16 height 39
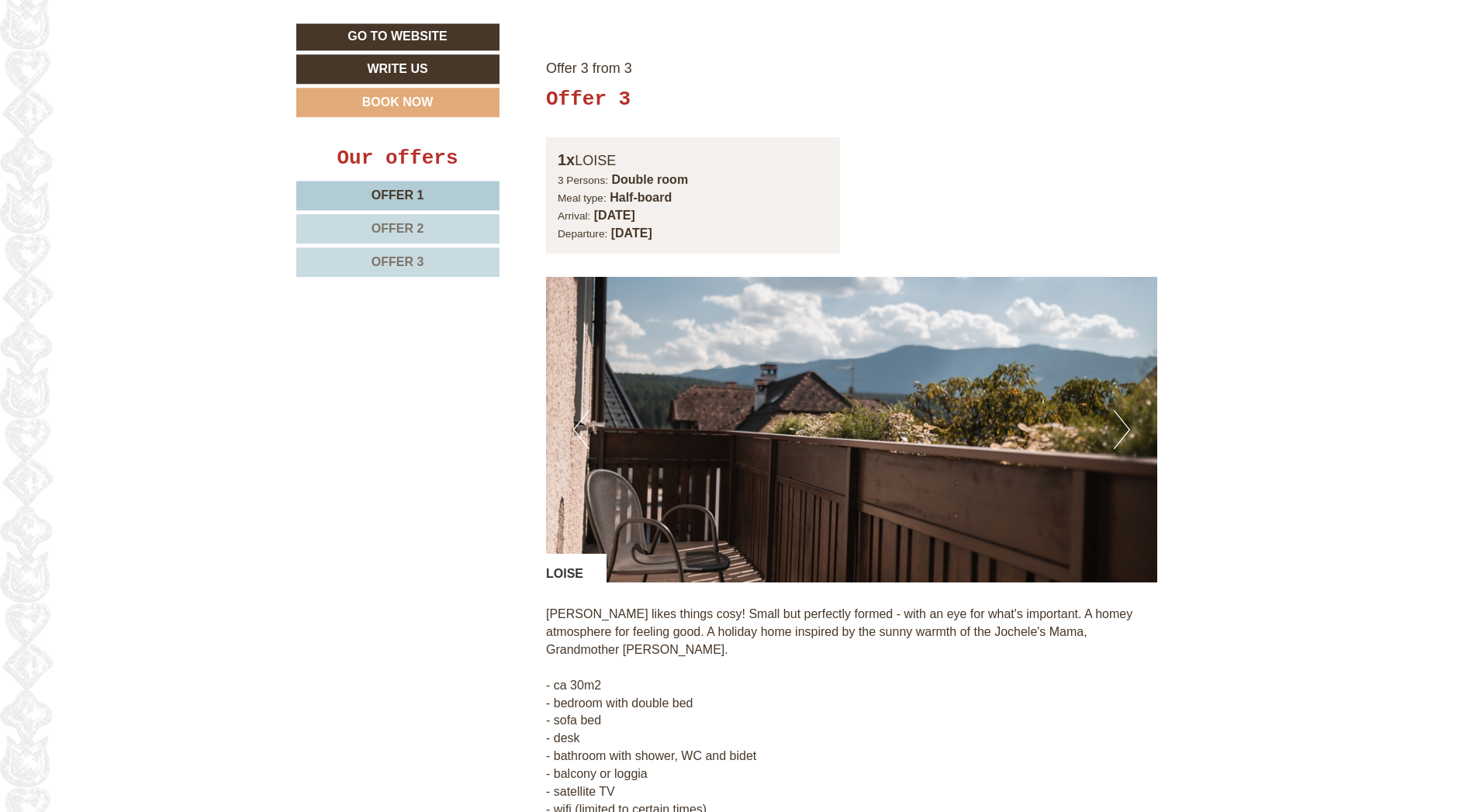
click at [1125, 410] on button "Next" at bounding box center [1123, 430] width 16 height 39
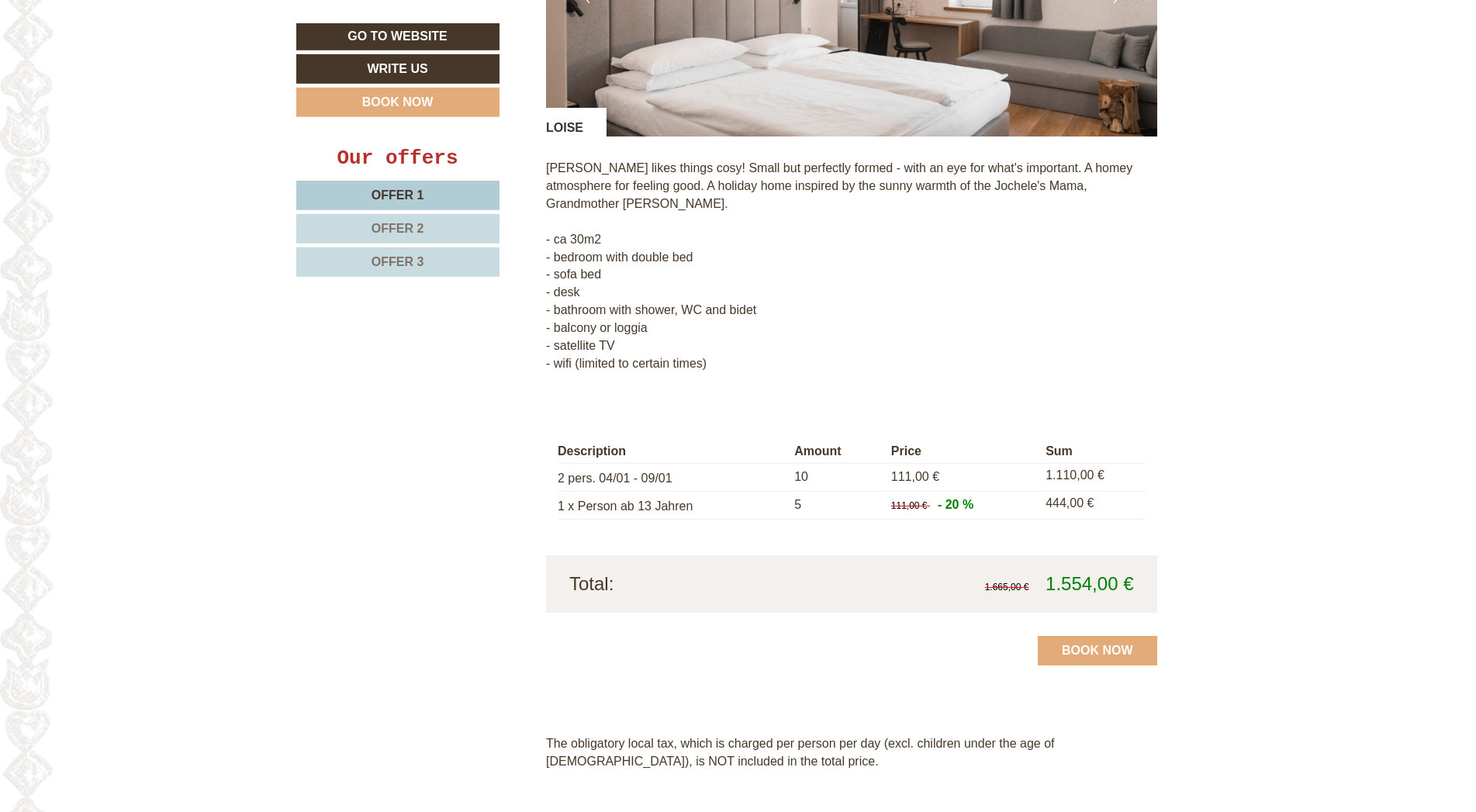
scroll to position [3923, 0]
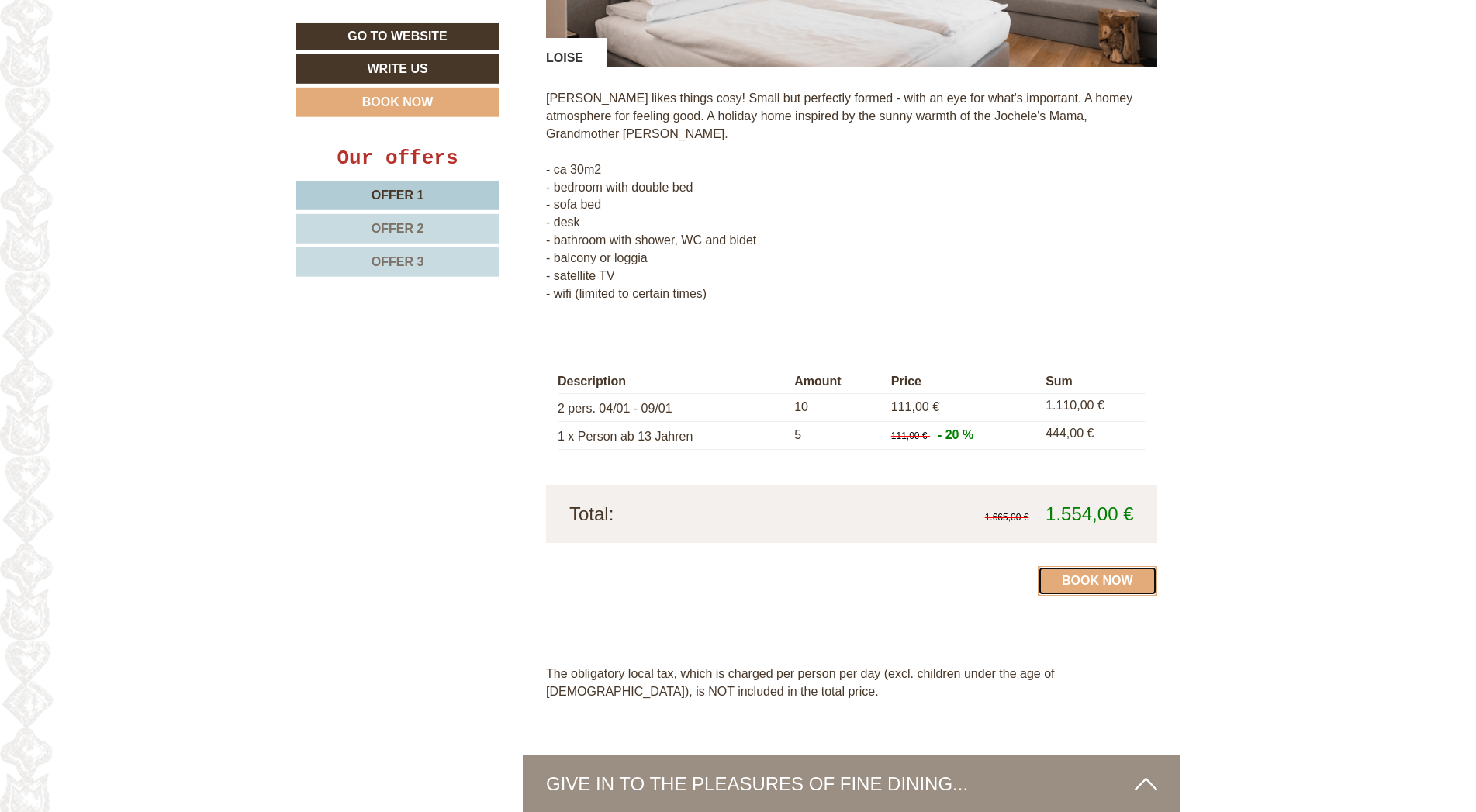
click at [1093, 566] on link "Book now" at bounding box center [1098, 580] width 119 height 30
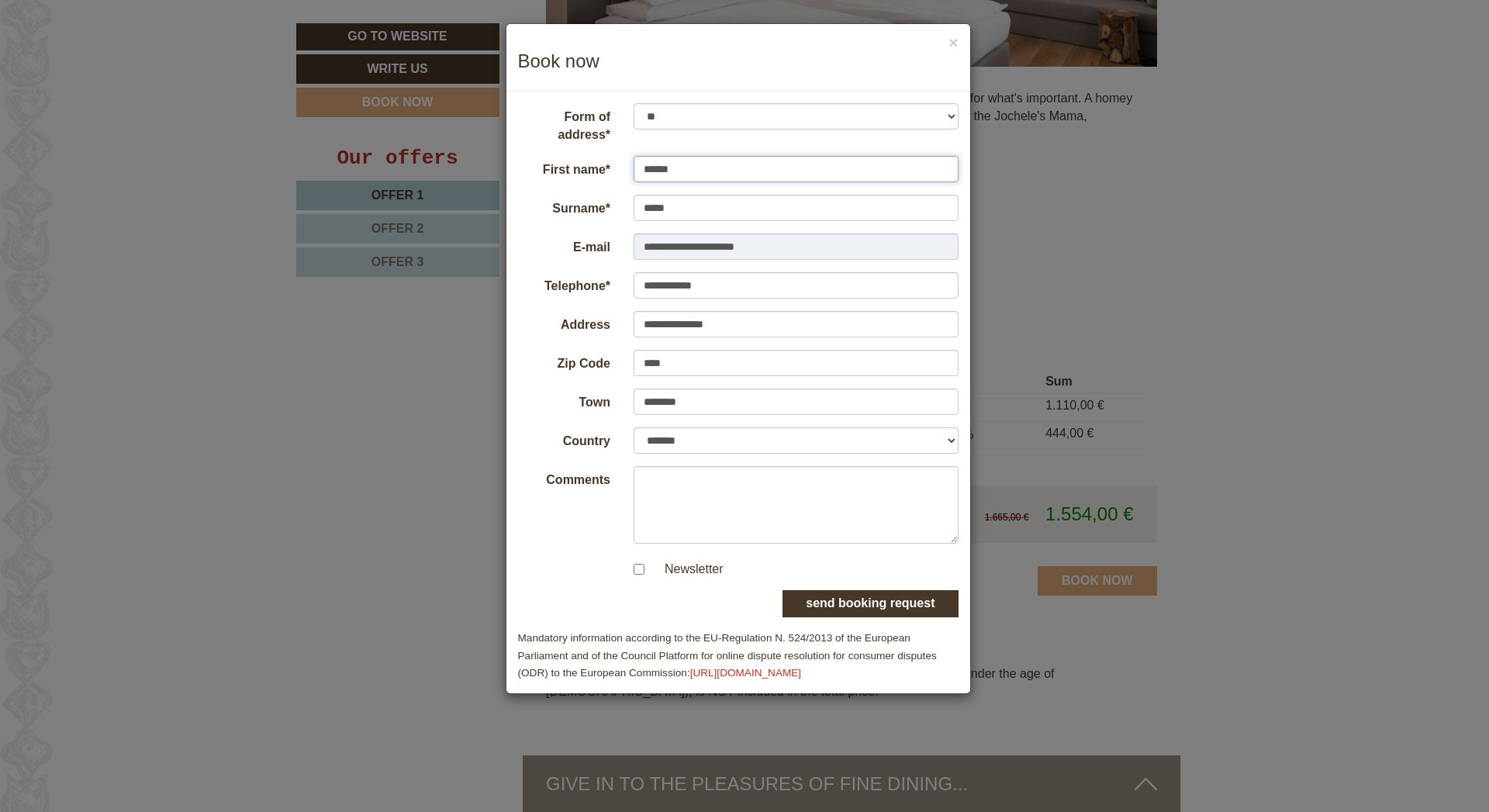
drag, startPoint x: 688, startPoint y: 167, endPoint x: 624, endPoint y: 163, distance: 64.1
click at [624, 163] on div "******" at bounding box center [796, 170] width 349 height 27
type input "*"
type input "*****"
drag, startPoint x: 676, startPoint y: 212, endPoint x: 622, endPoint y: 203, distance: 54.7
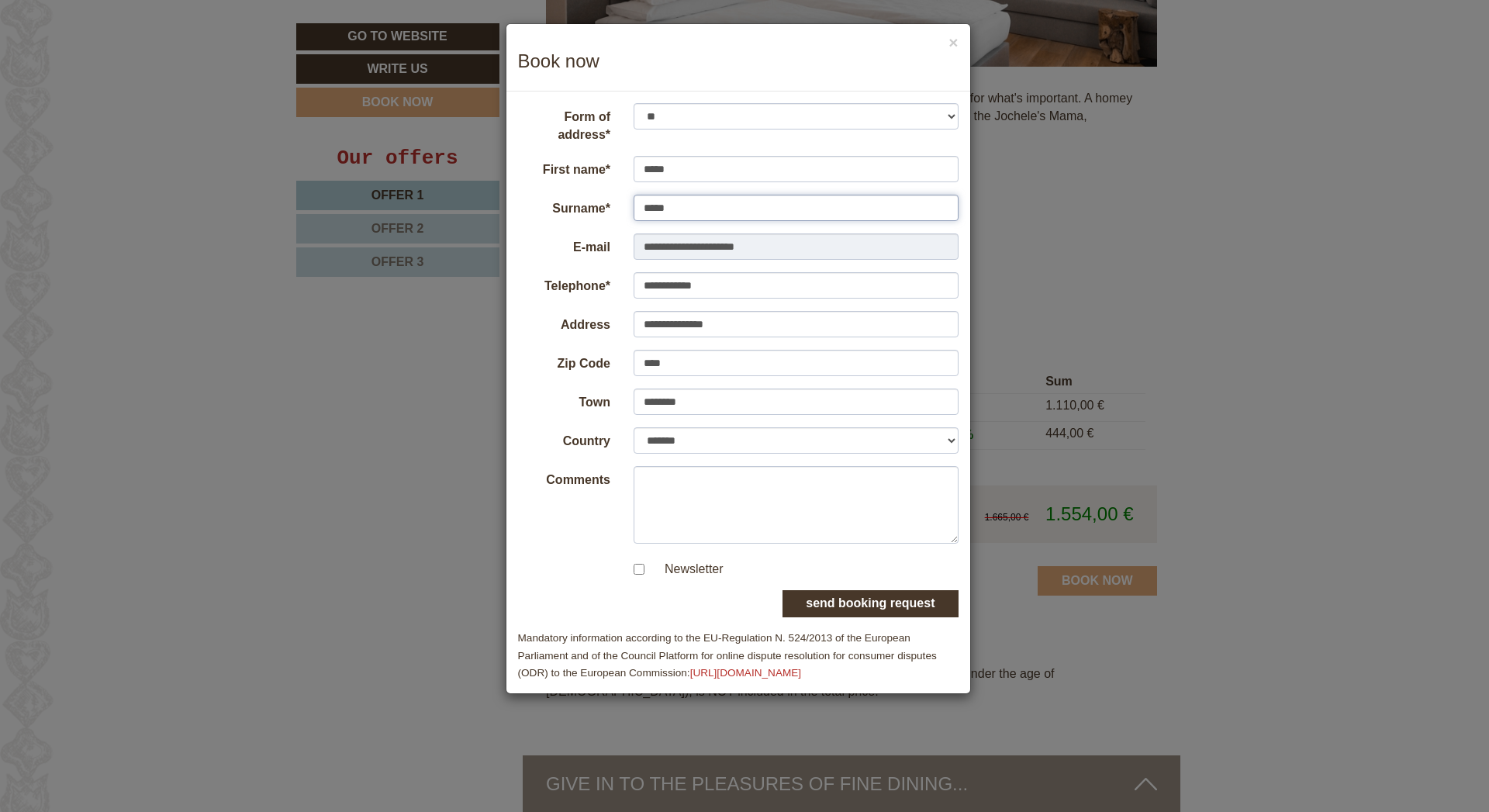
click at [633, 203] on input "*****" at bounding box center [796, 208] width 325 height 27
type input "******"
click at [553, 554] on form "**********" at bounding box center [738, 392] width 440 height 579
click at [868, 604] on button "send booking request" at bounding box center [870, 604] width 175 height 27
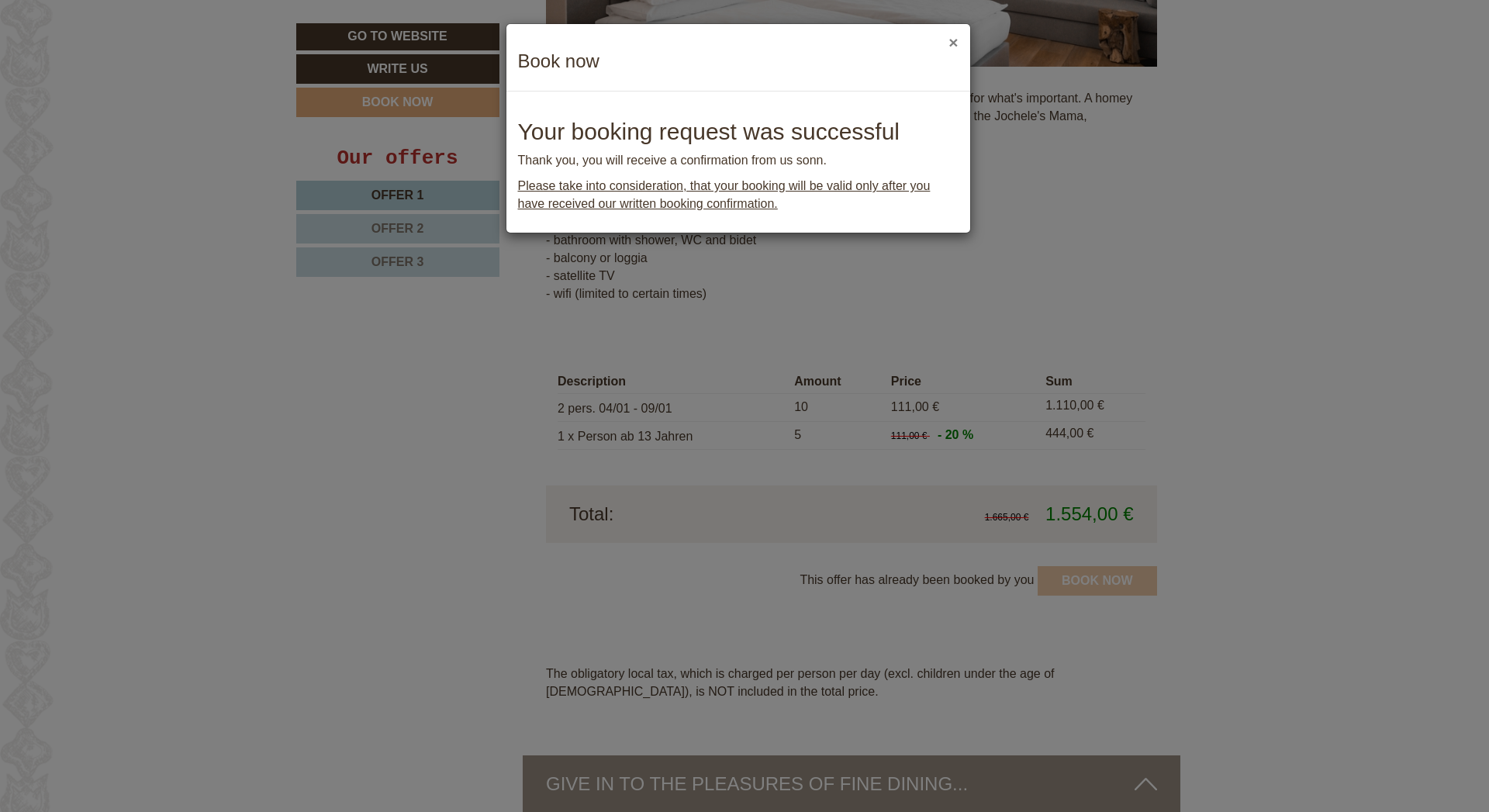
click at [956, 43] on button "×" at bounding box center [953, 42] width 10 height 16
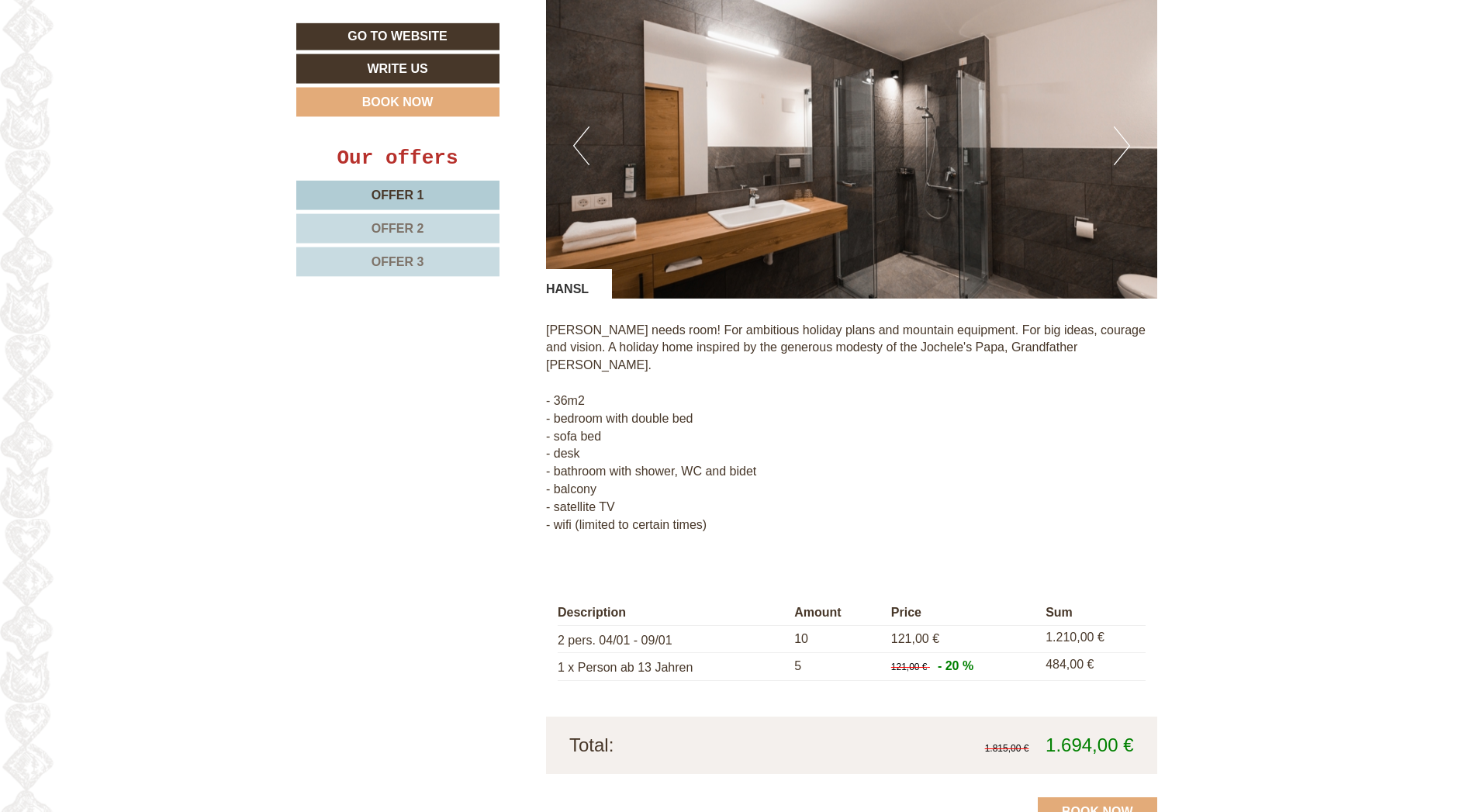
scroll to position [2376, 0]
